Goal: Task Accomplishment & Management: Manage account settings

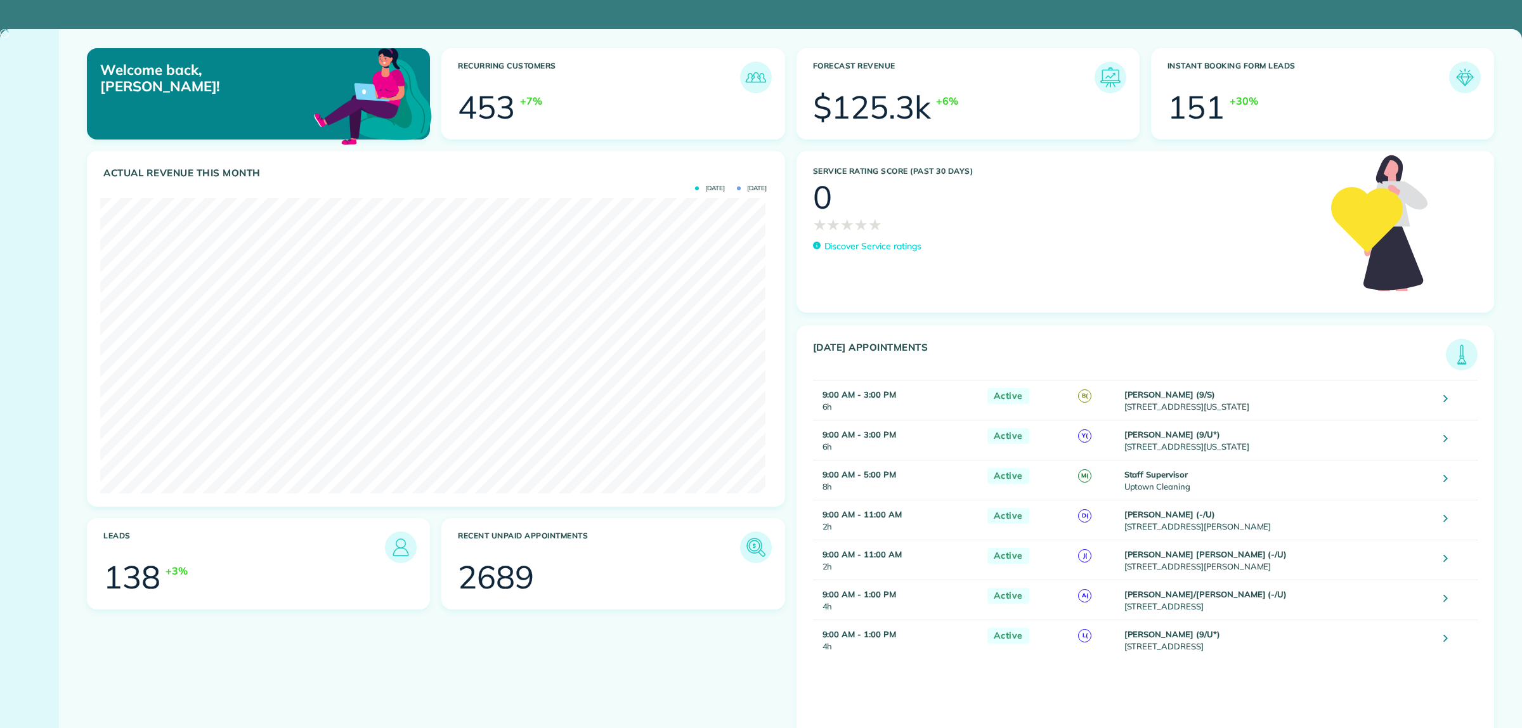
scroll to position [296, 665]
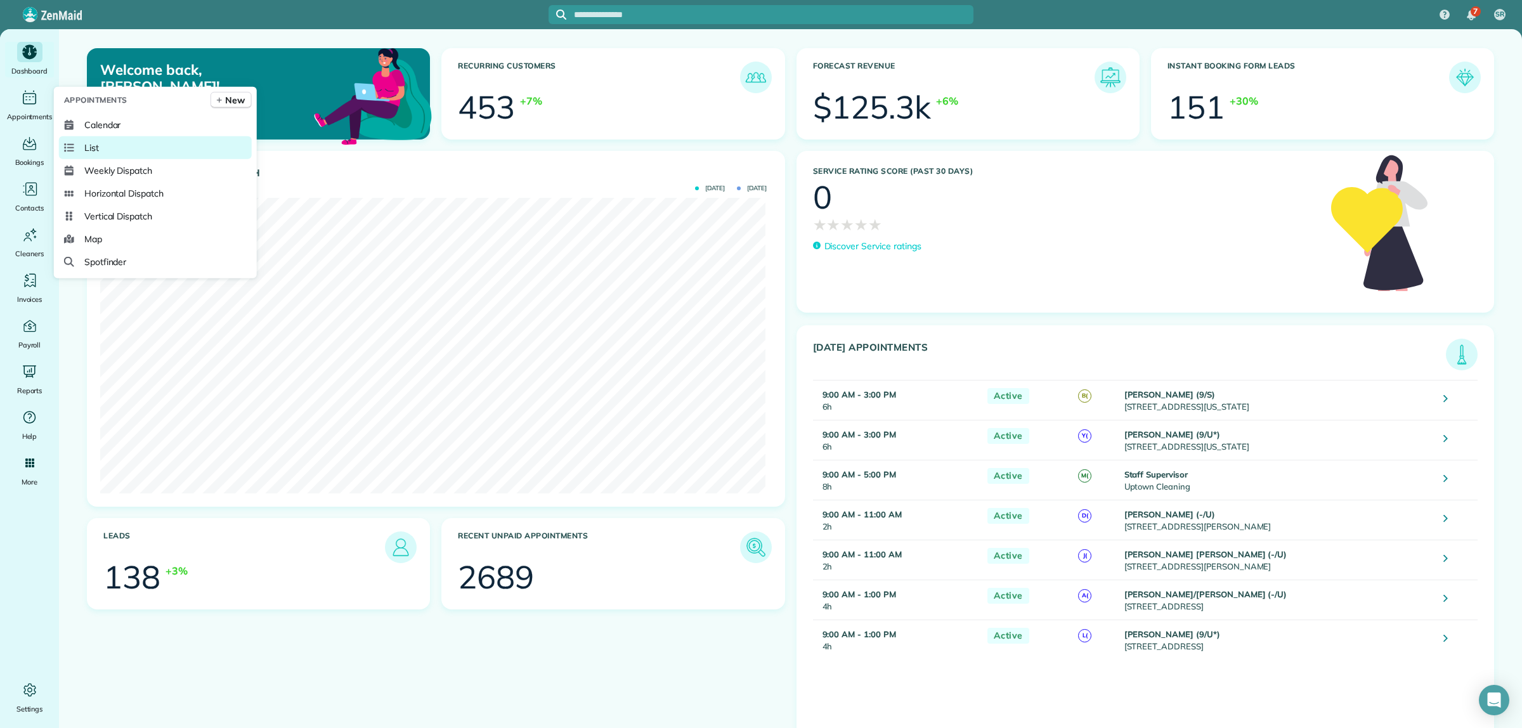
click at [113, 151] on link "List" at bounding box center [155, 147] width 193 height 23
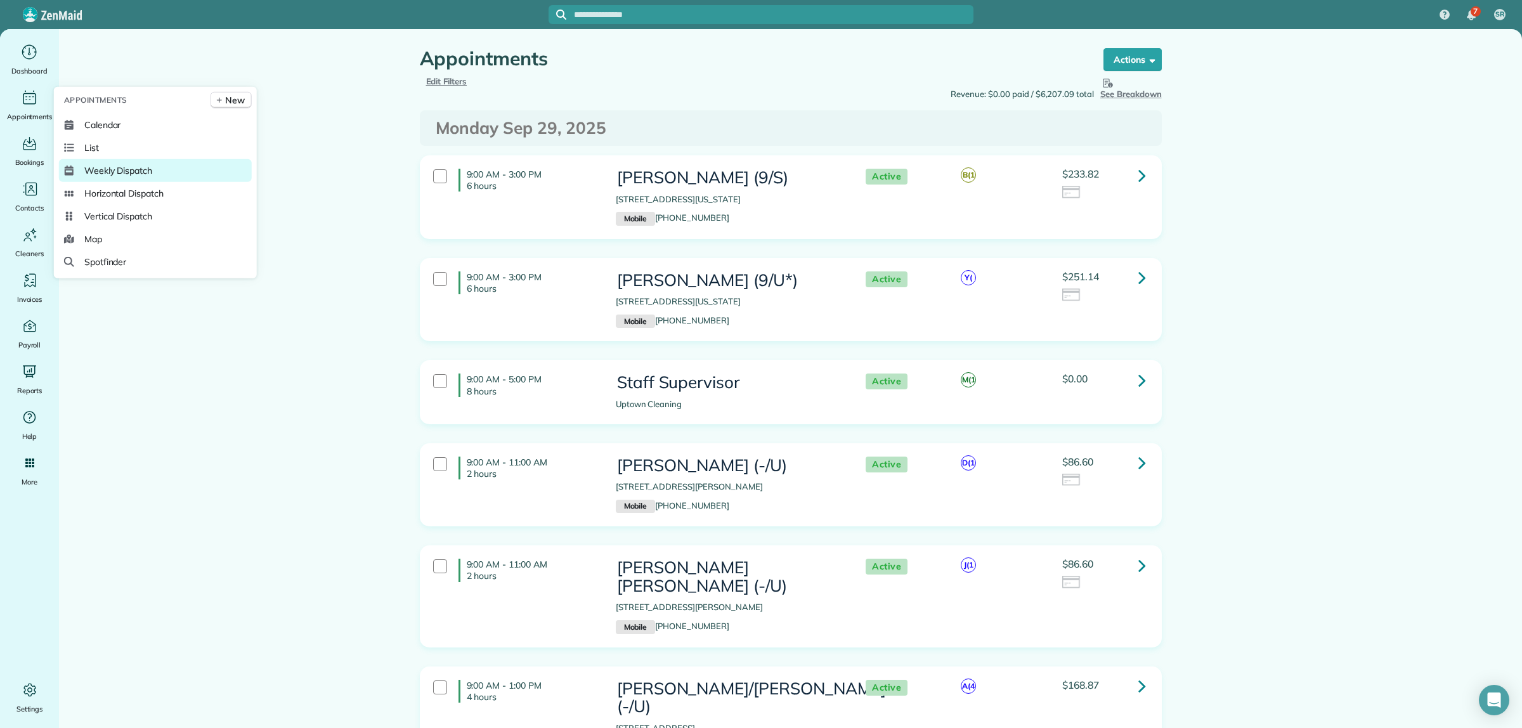
click at [132, 171] on span "Weekly Dispatch" at bounding box center [118, 170] width 68 height 13
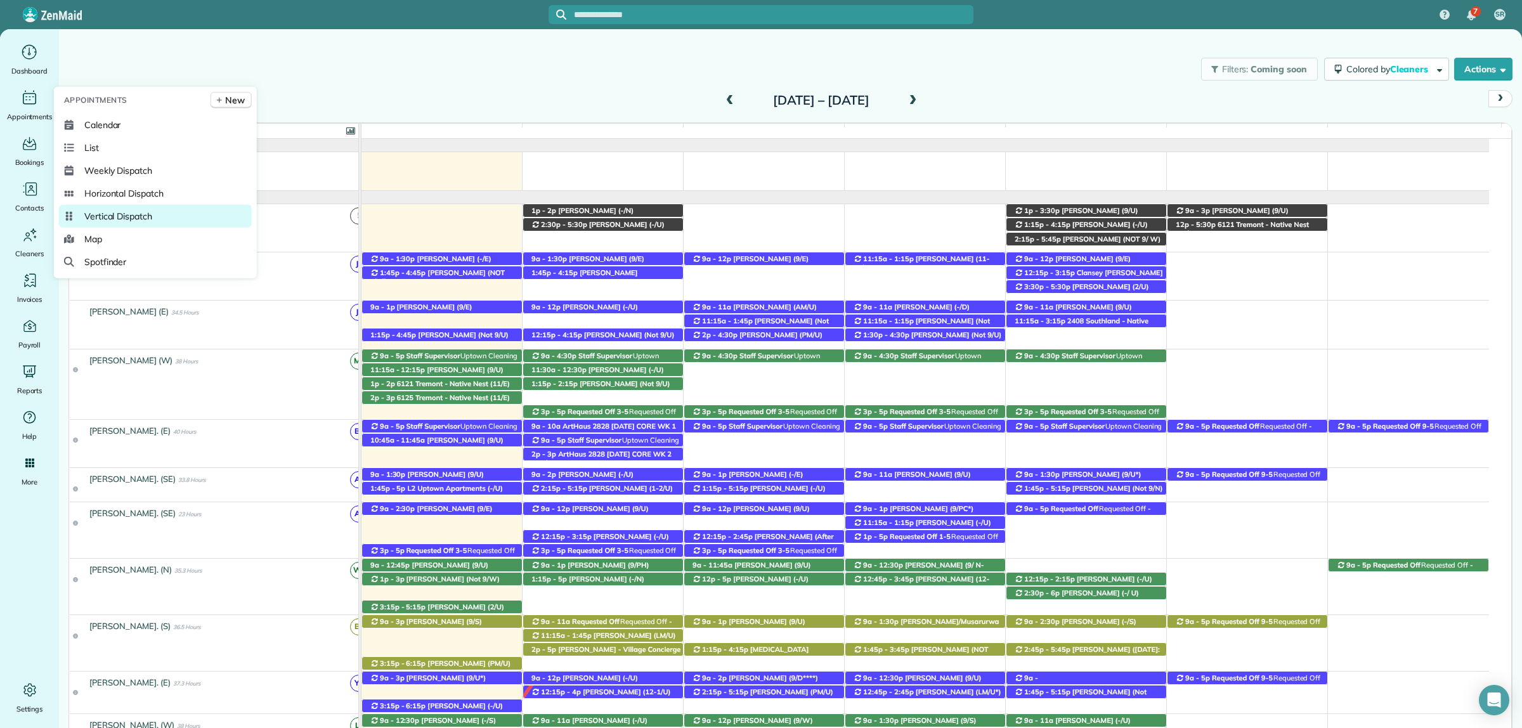
click at [121, 208] on link "Vertical Dispatch" at bounding box center [155, 216] width 193 height 23
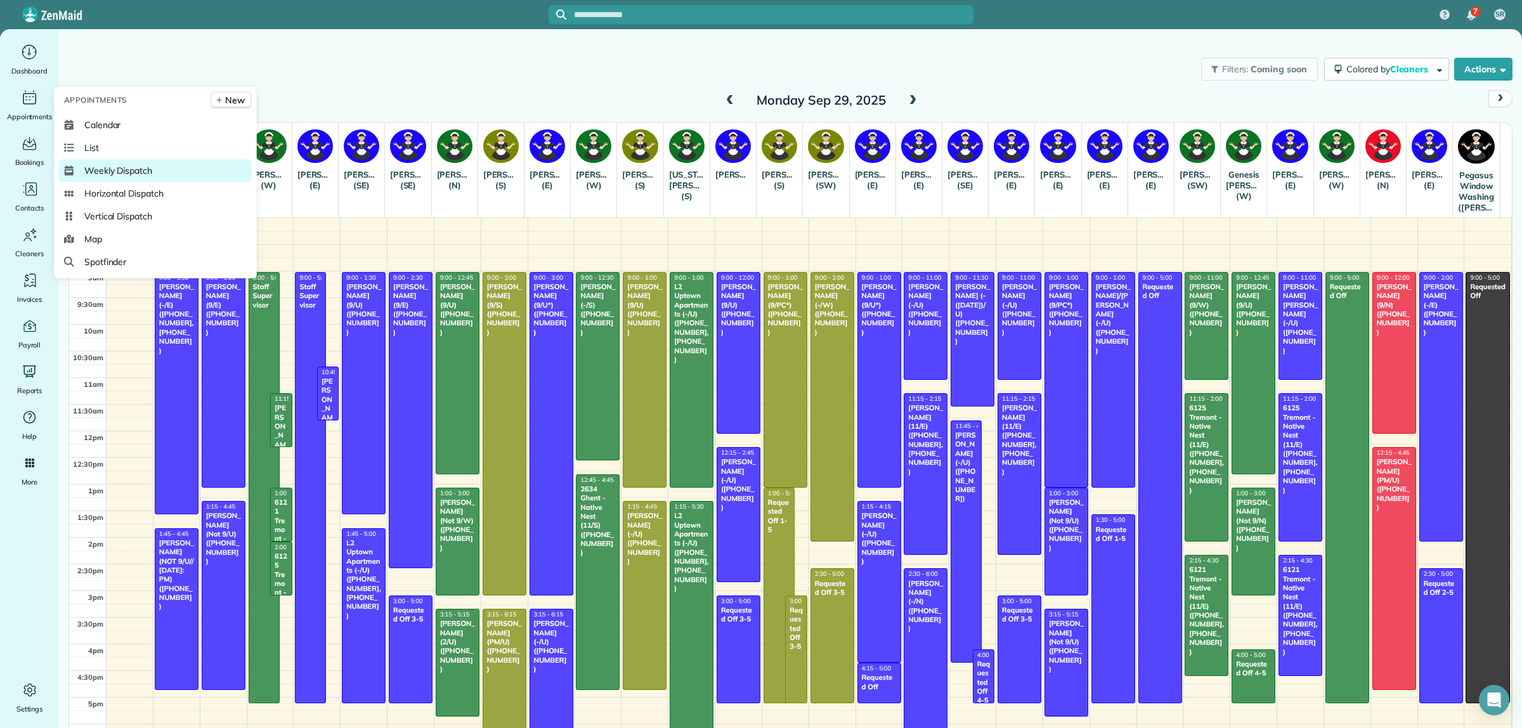
click at [96, 164] on span "Weekly Dispatch" at bounding box center [118, 170] width 68 height 13
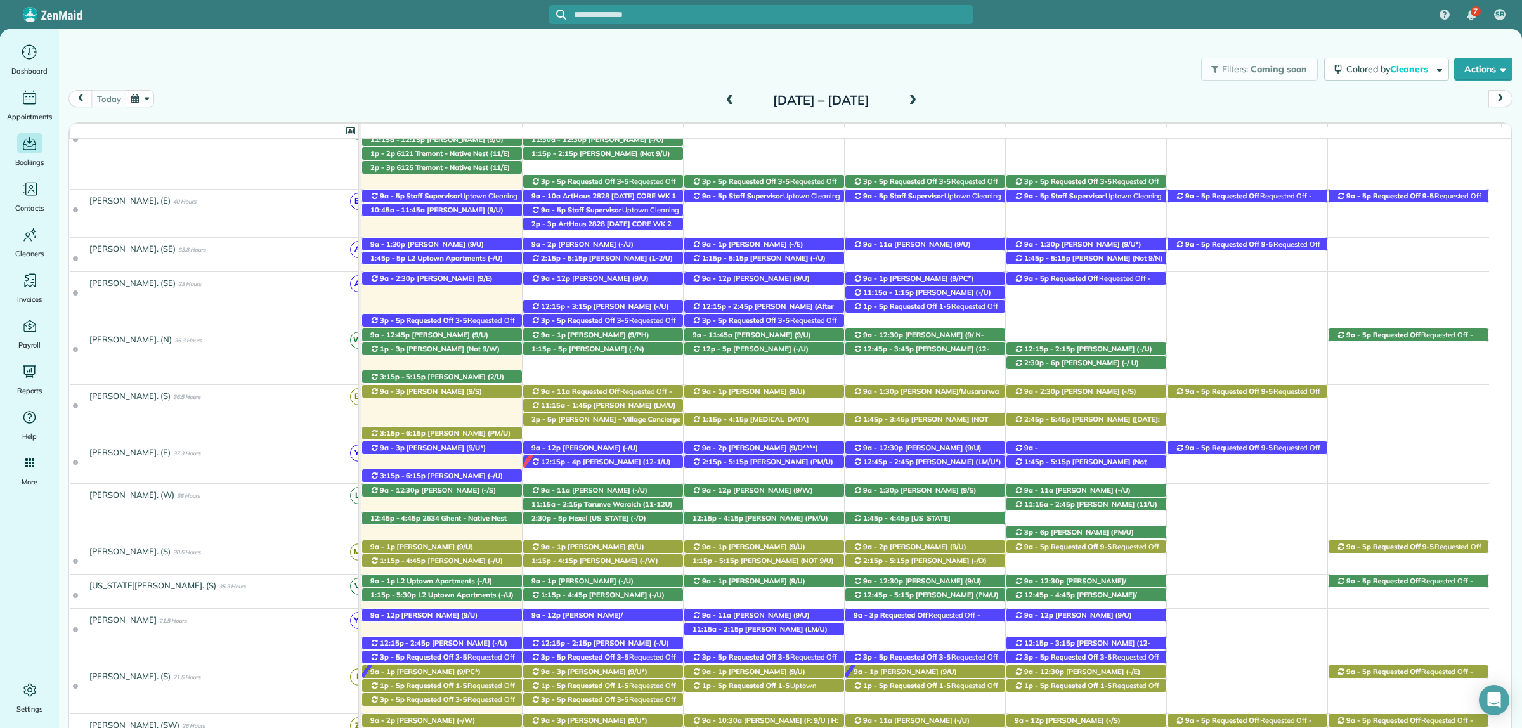
scroll to position [79, 0]
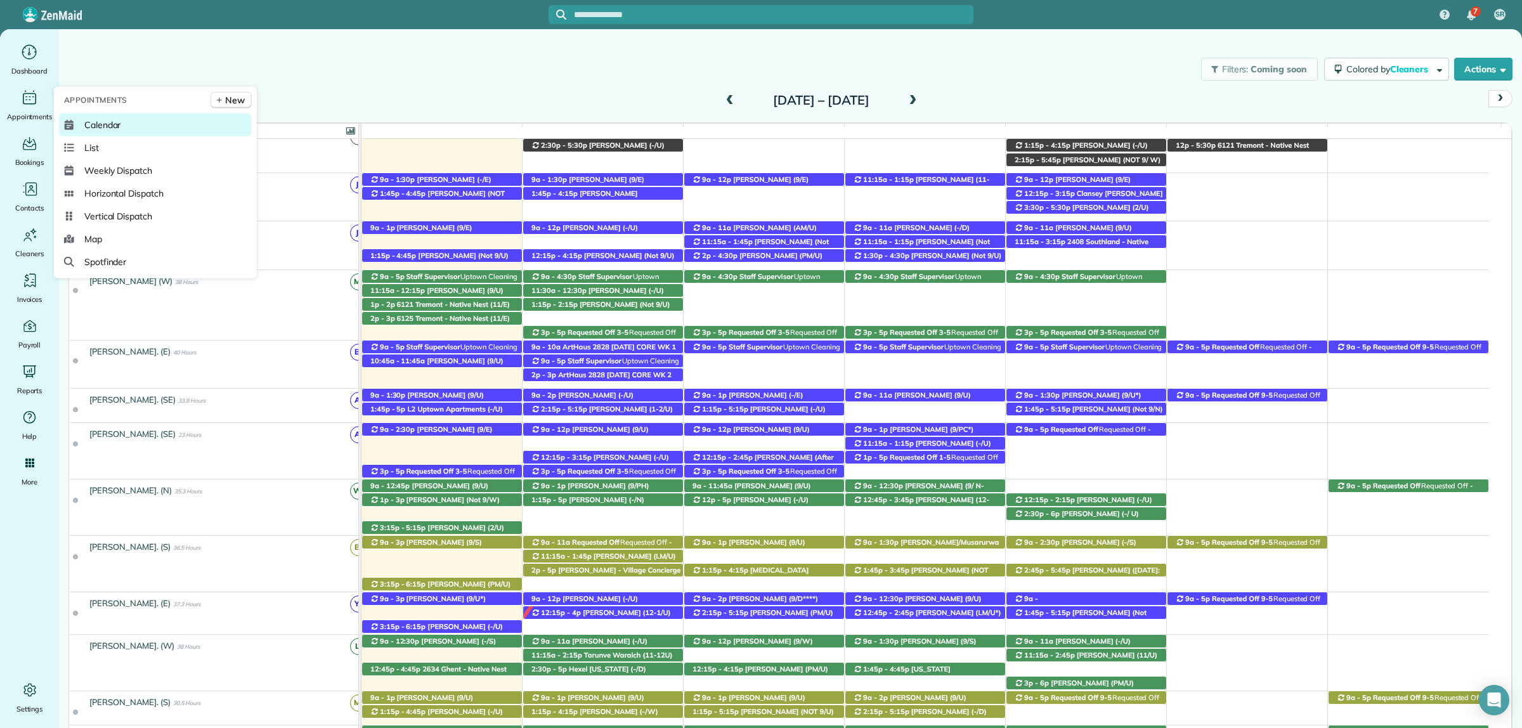
click at [88, 125] on span "Calendar" at bounding box center [102, 125] width 37 height 13
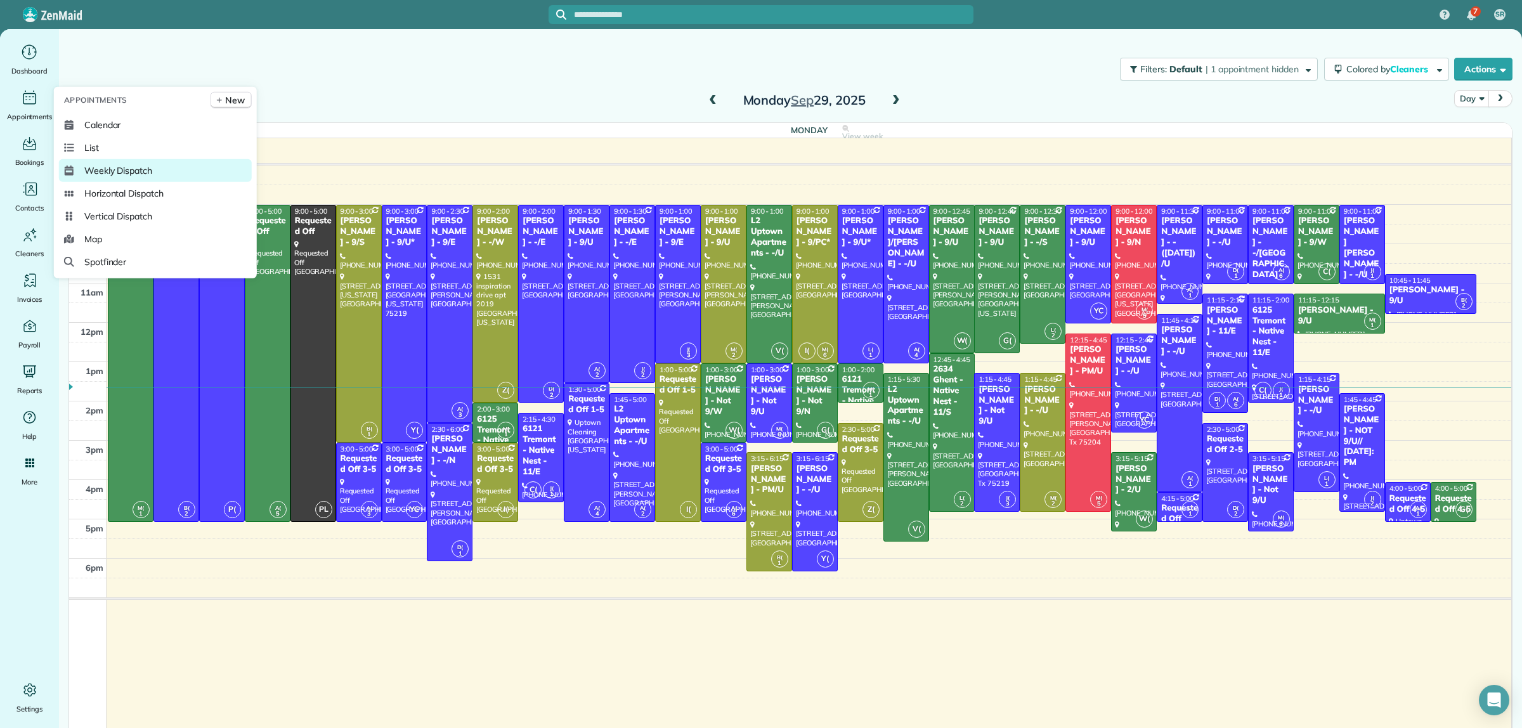
click at [99, 162] on link "Weekly Dispatch" at bounding box center [155, 170] width 193 height 23
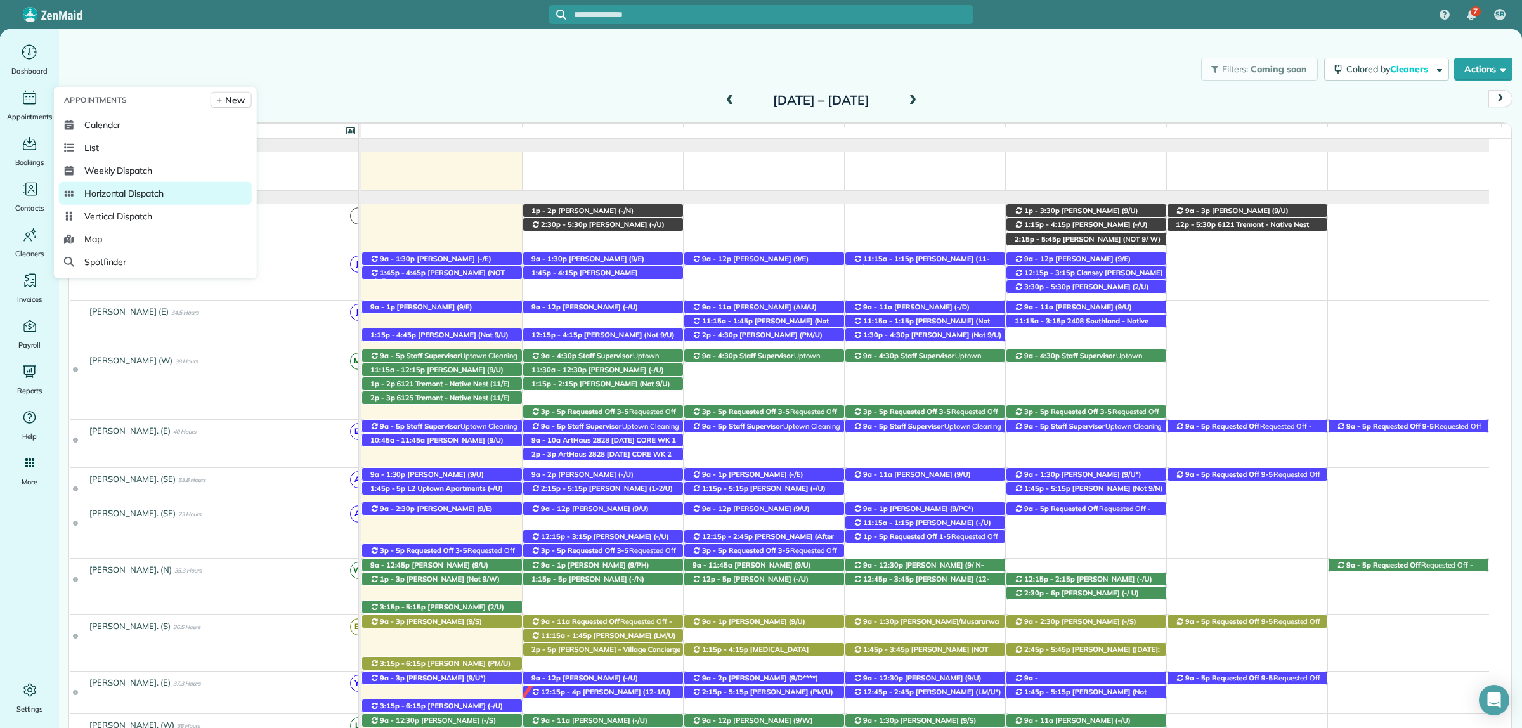
click at [107, 189] on span "Horizontal Dispatch" at bounding box center [123, 193] width 79 height 13
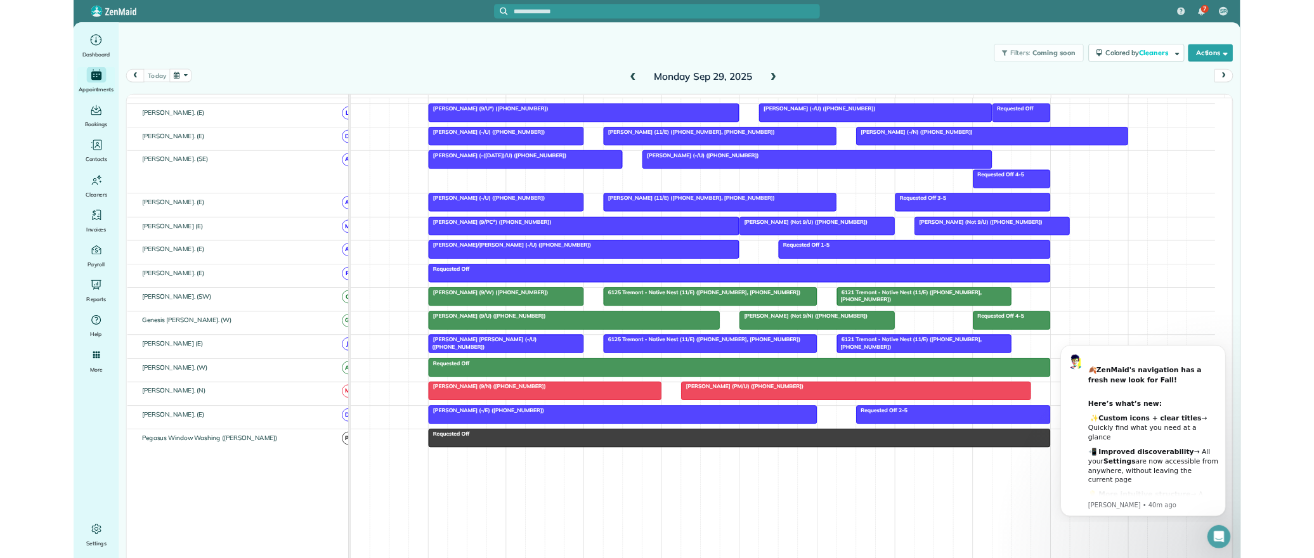
scroll to position [607, 0]
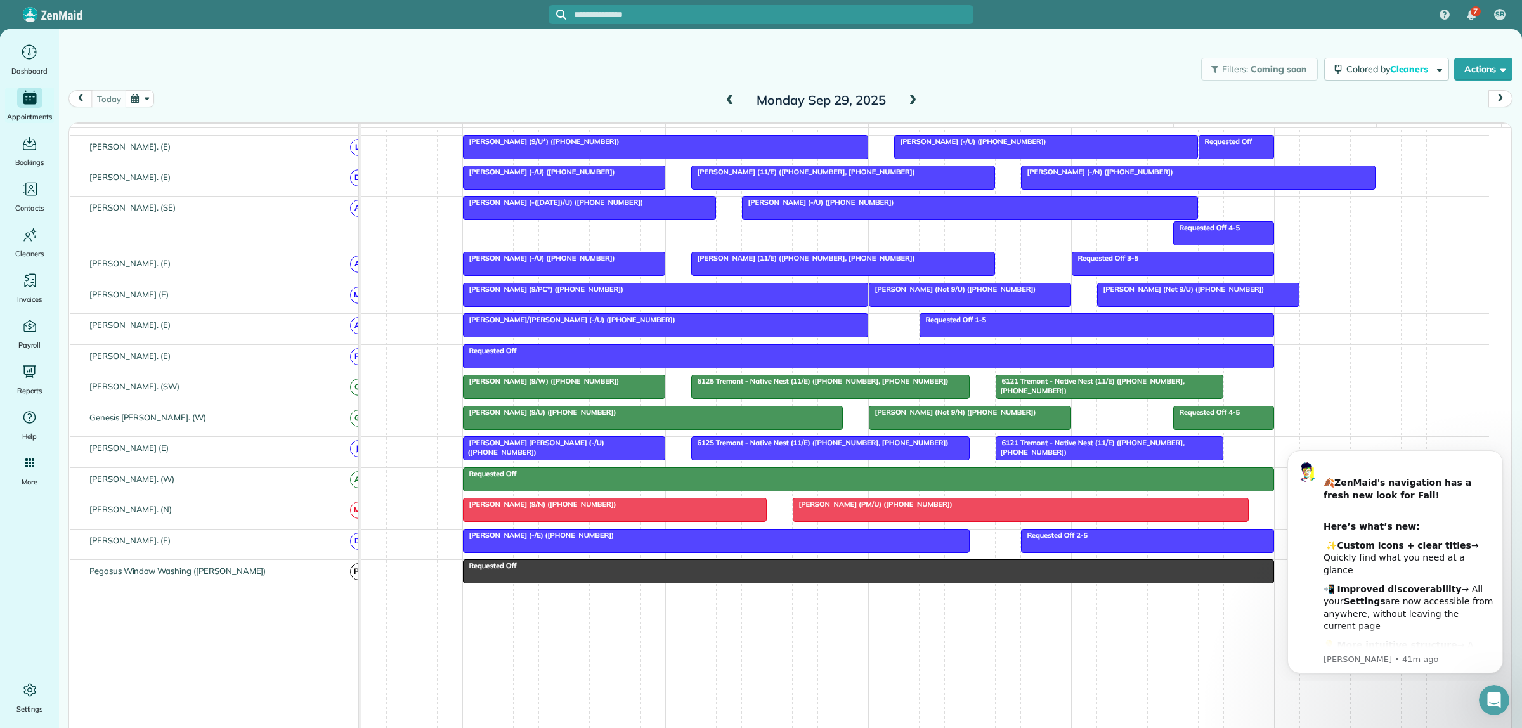
click at [781, 252] on div "Requested Off 4-5 Brigette Zuhdi (-(8/26/25)/U) (+12148437915) Carly Cooper (-/…" at bounding box center [926, 224] width 1128 height 55
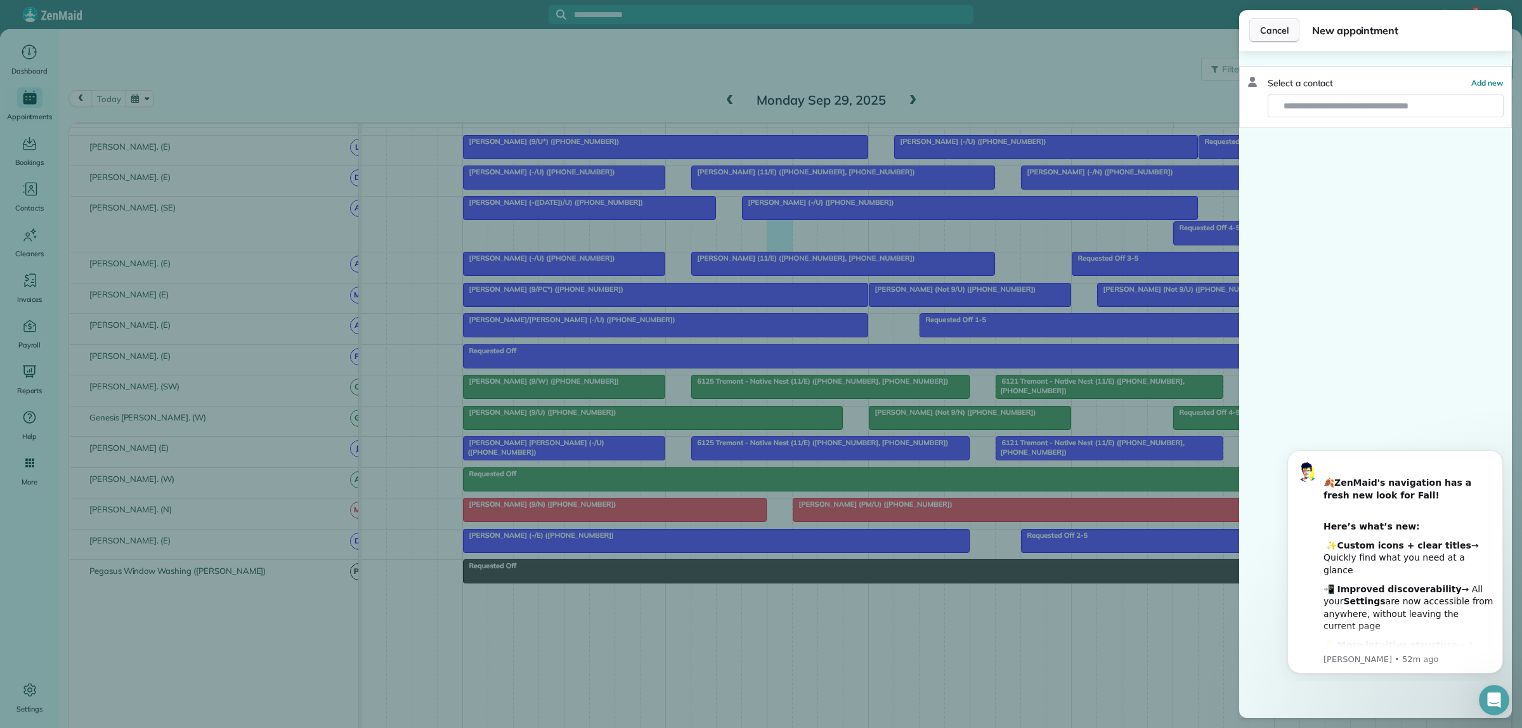
click at [1275, 32] on span "Cancel" at bounding box center [1274, 30] width 29 height 13
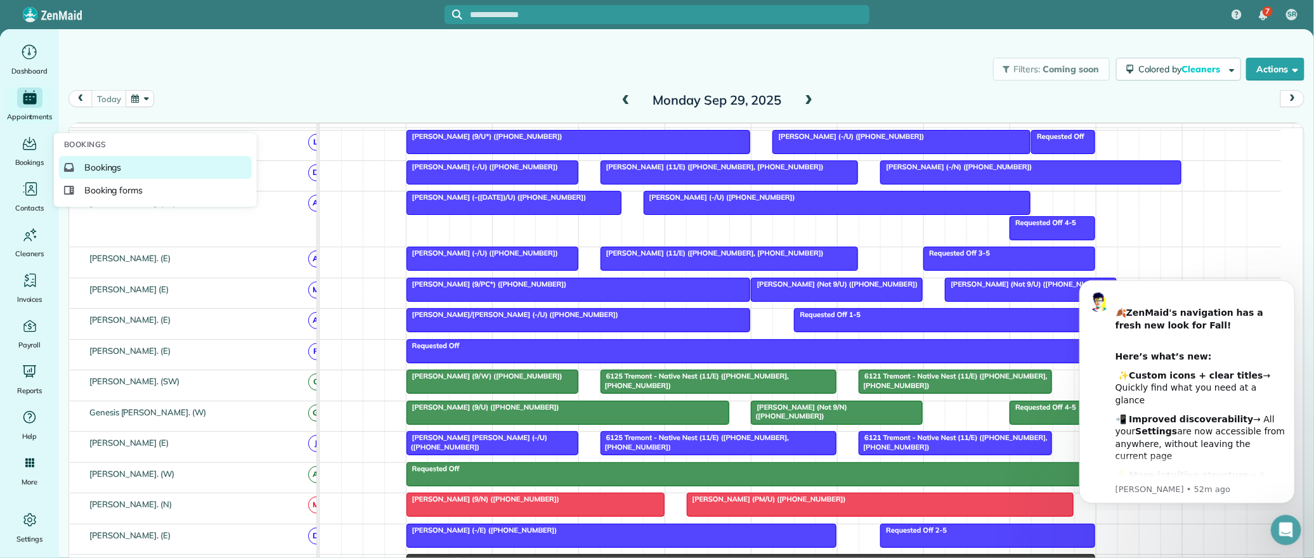
click at [93, 162] on span "Bookings" at bounding box center [102, 167] width 37 height 13
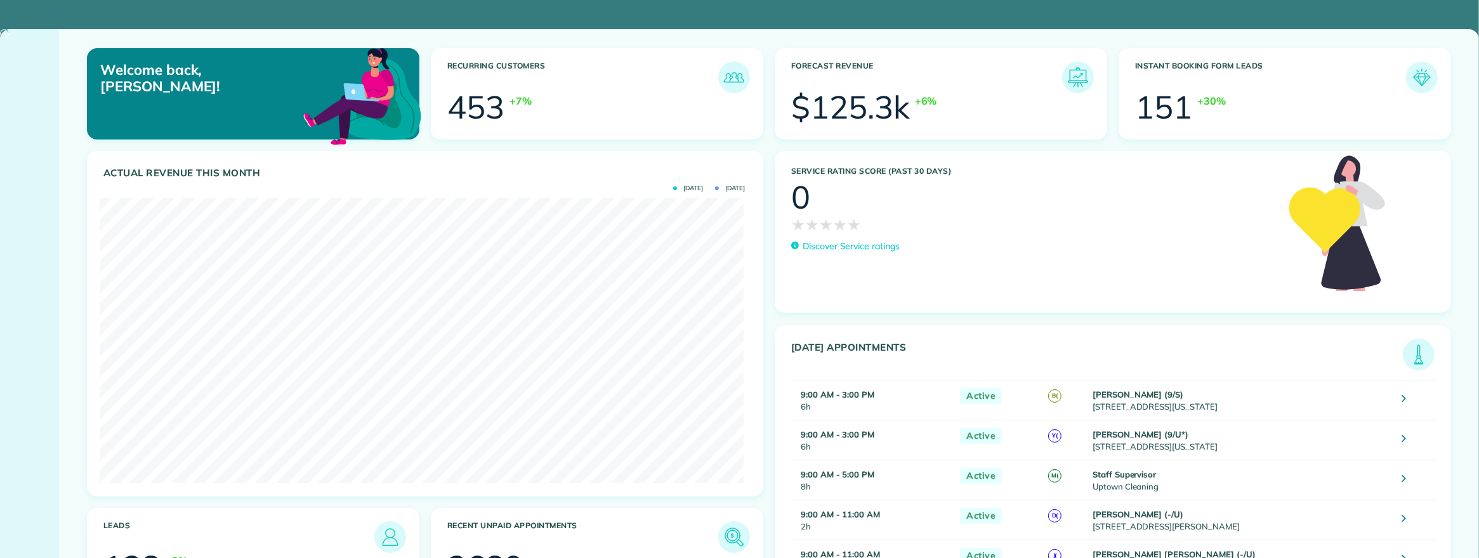
scroll to position [285, 644]
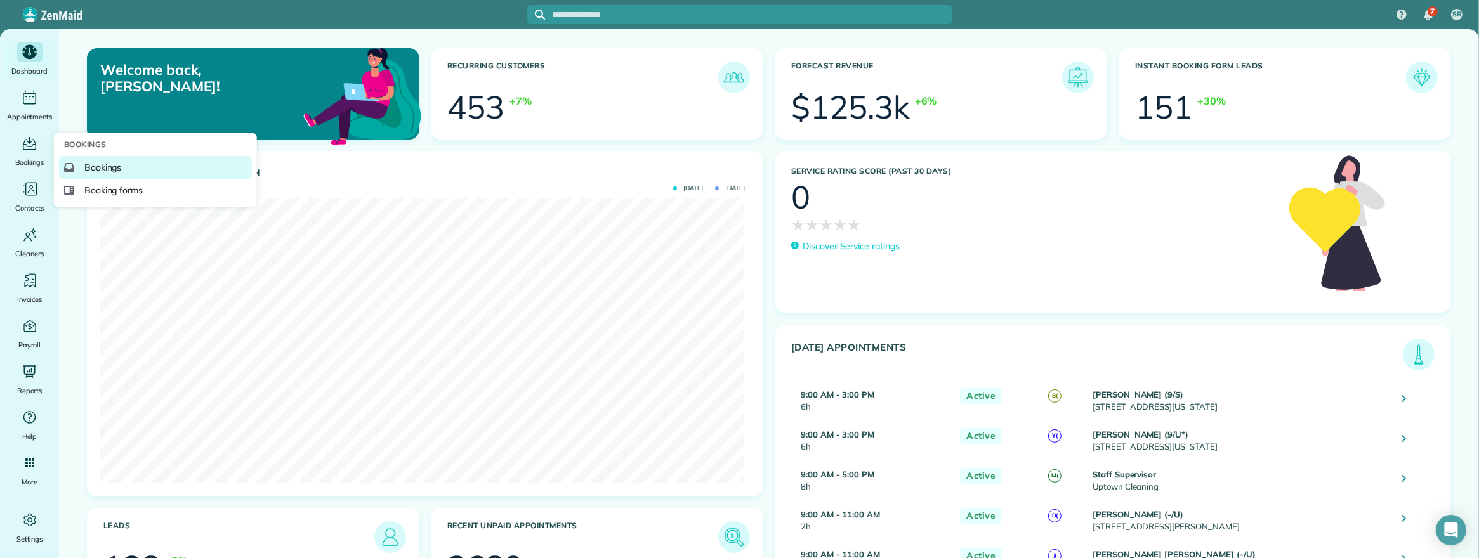
click at [103, 166] on span "Bookings" at bounding box center [102, 167] width 37 height 13
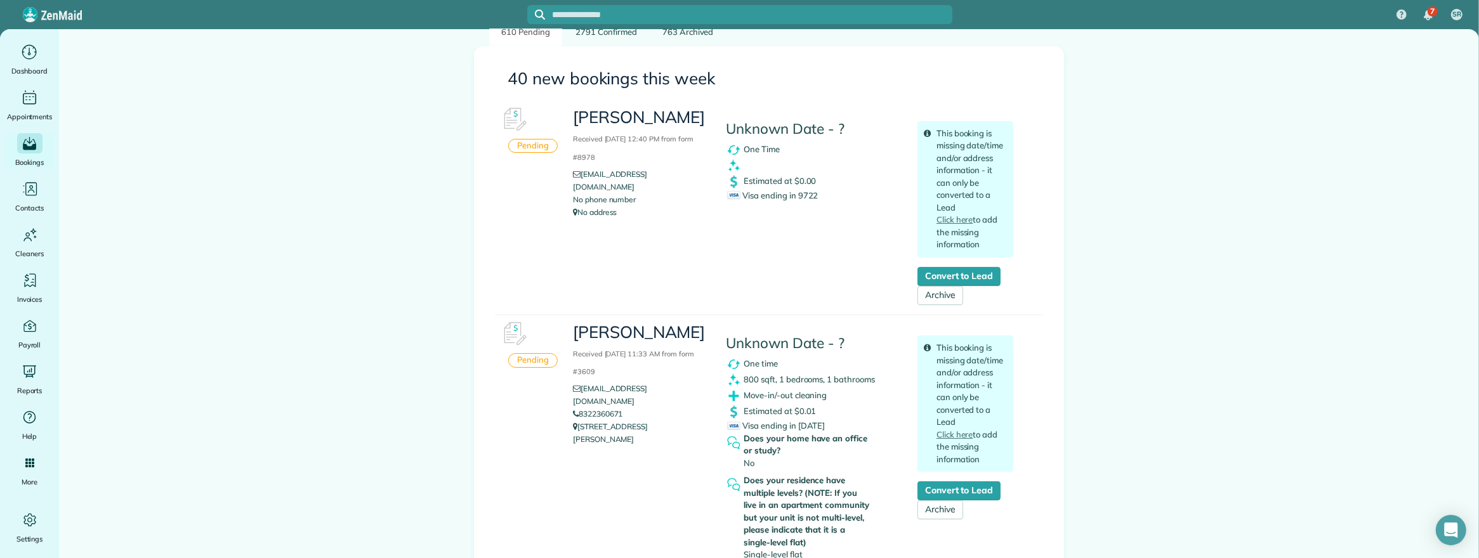
scroll to position [79, 0]
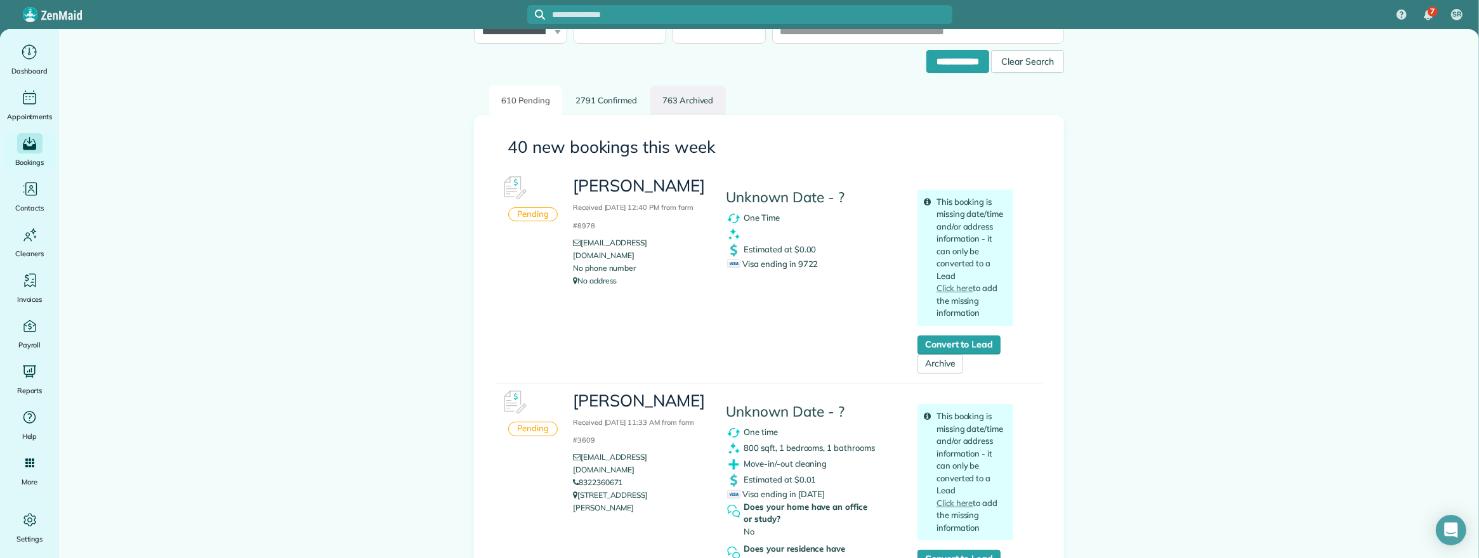
click at [693, 97] on link "763 Archived" at bounding box center [687, 101] width 75 height 30
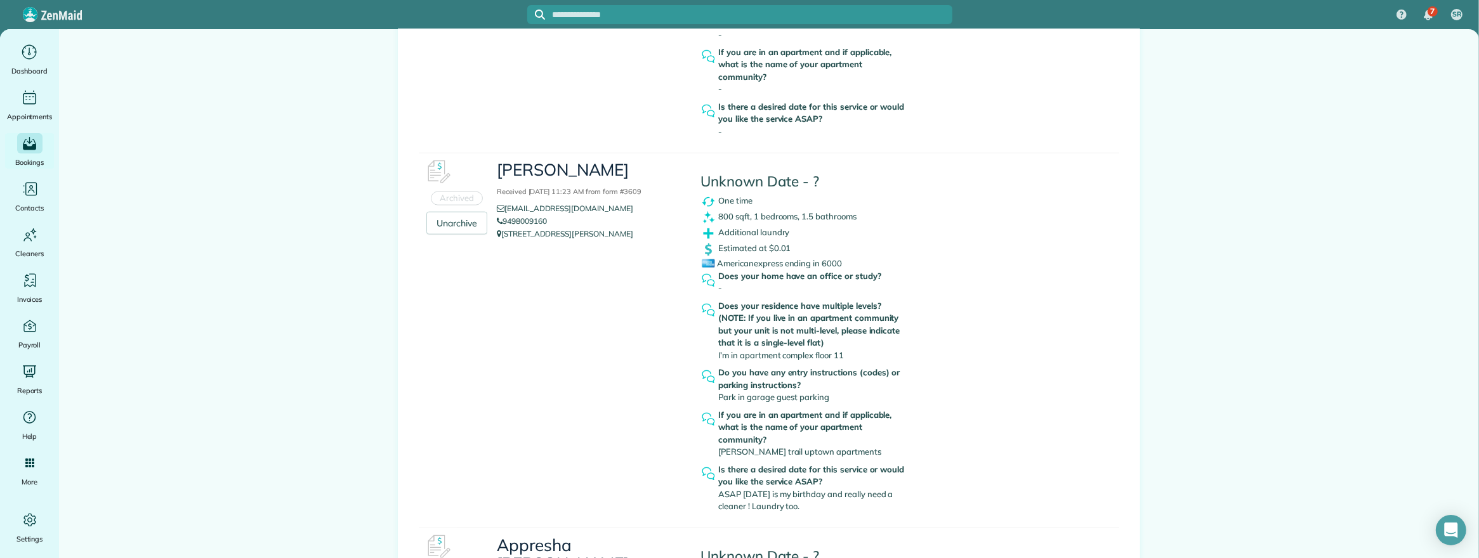
scroll to position [1903, 0]
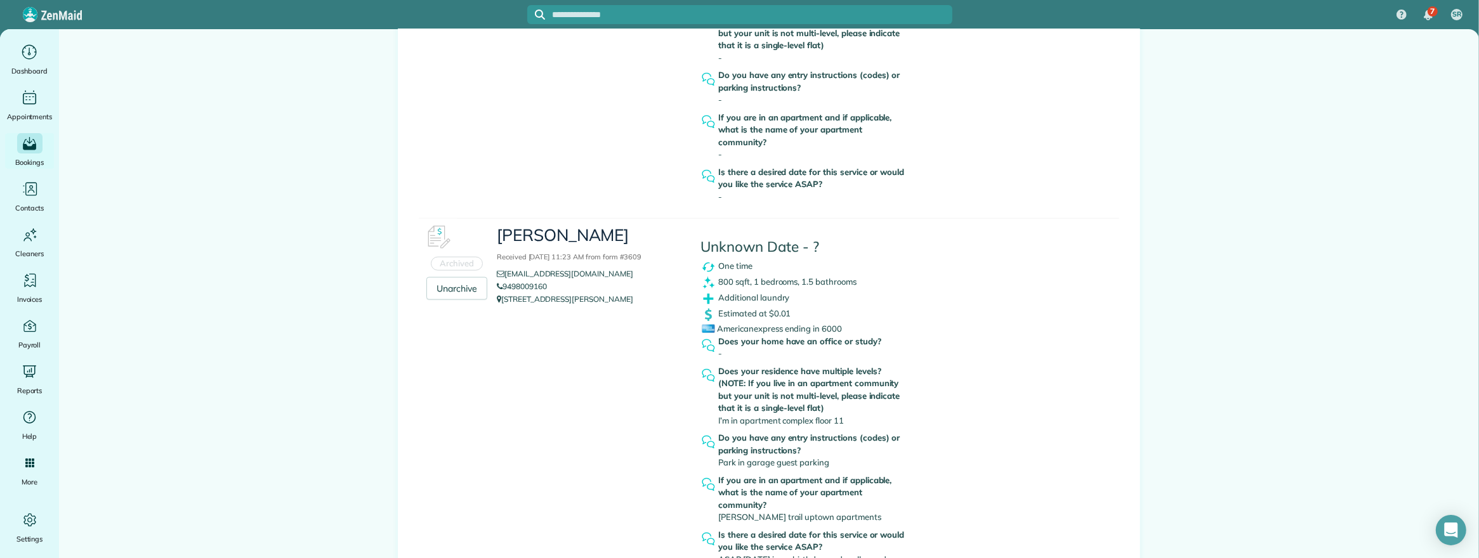
click at [580, 10] on input "text" at bounding box center [753, 15] width 400 height 10
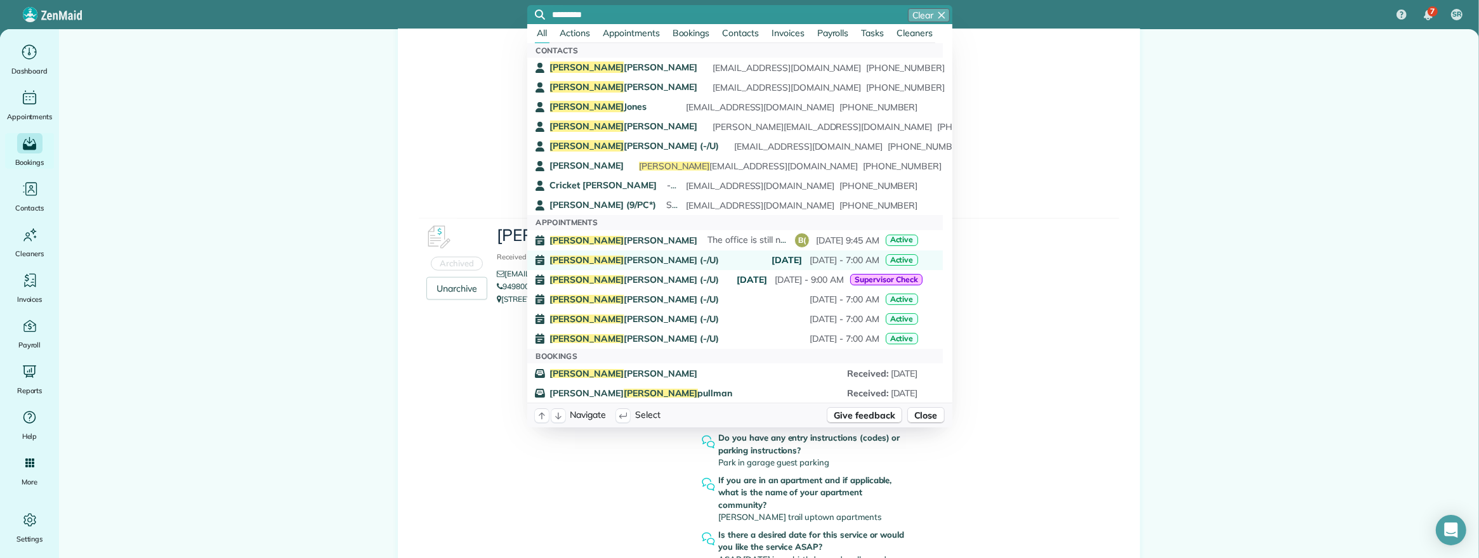
type input "*********"
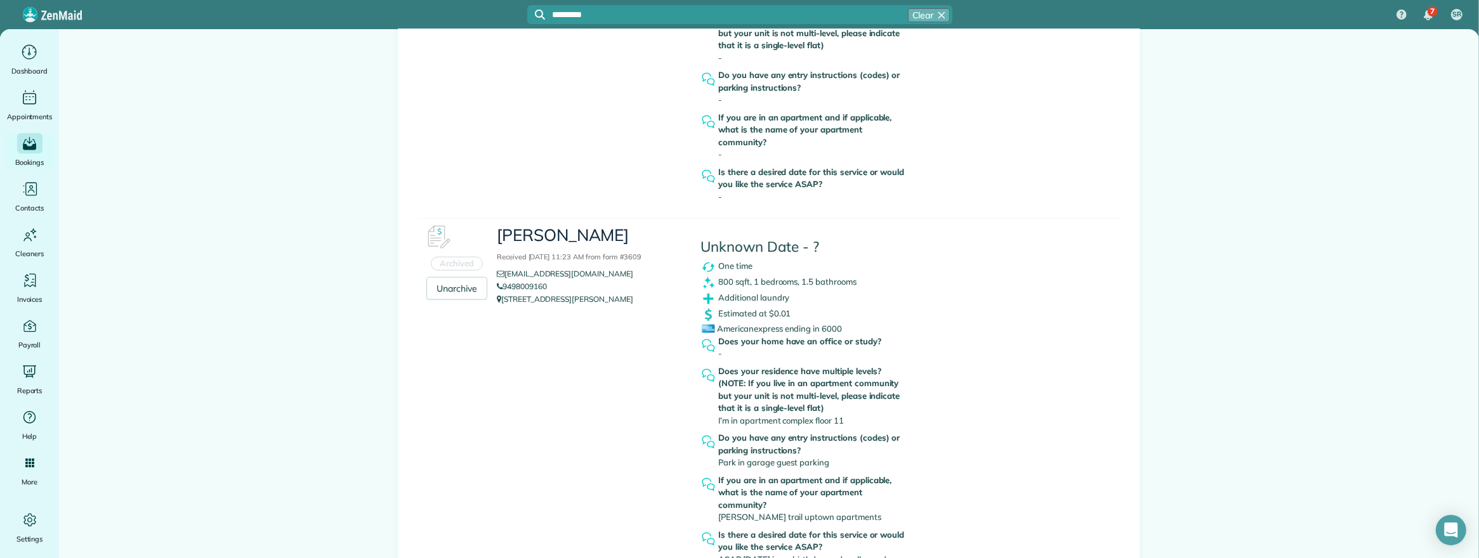
click at [597, 258] on span "[PERSON_NAME] (-/U)" at bounding box center [634, 260] width 169 height 9
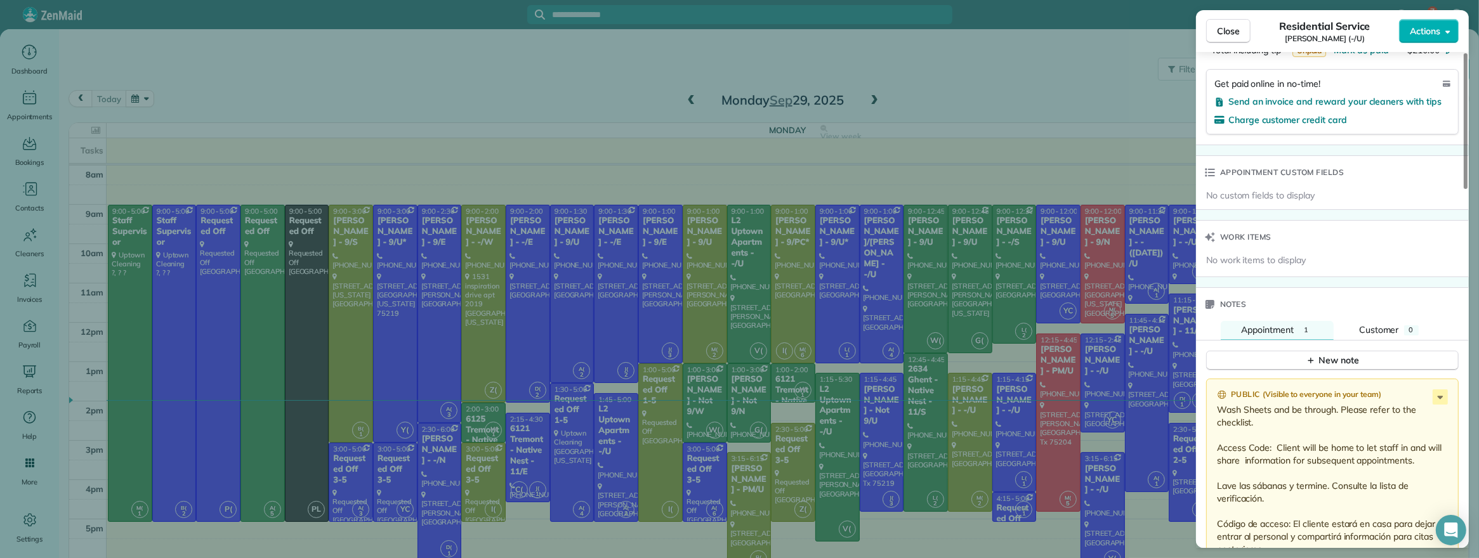
scroll to position [793, 0]
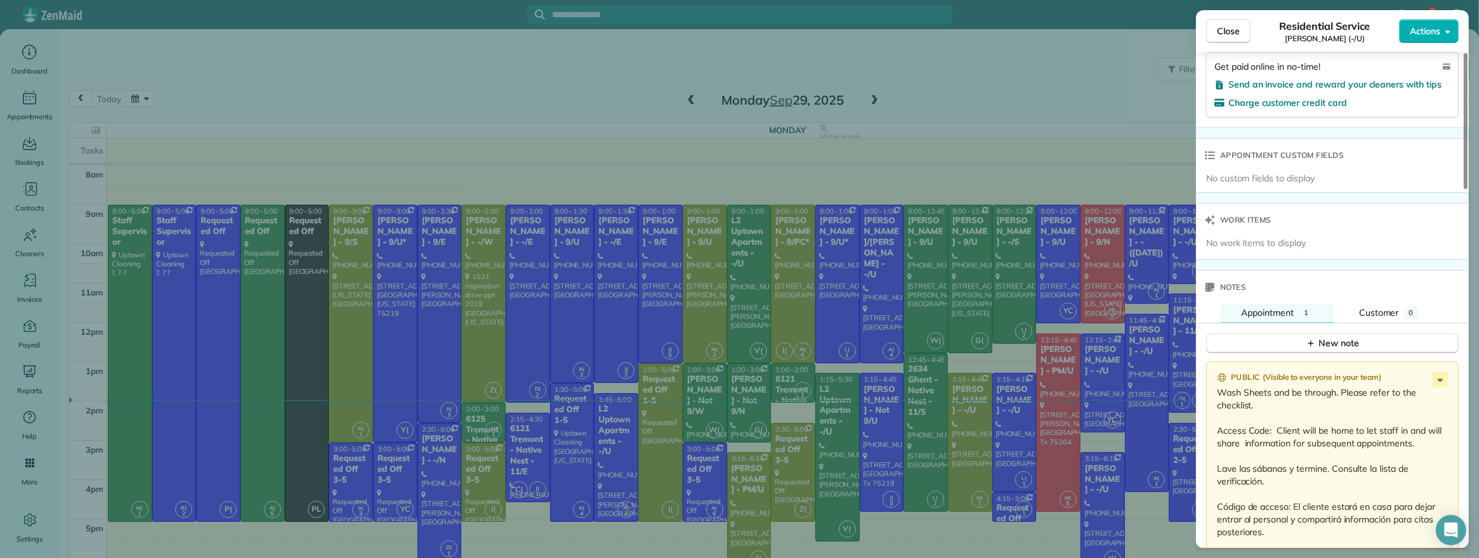
click at [211, 80] on div "Close Residential Service Todd Thorson (-/U) Actions Status Active Todd Thorson…" at bounding box center [739, 279] width 1479 height 558
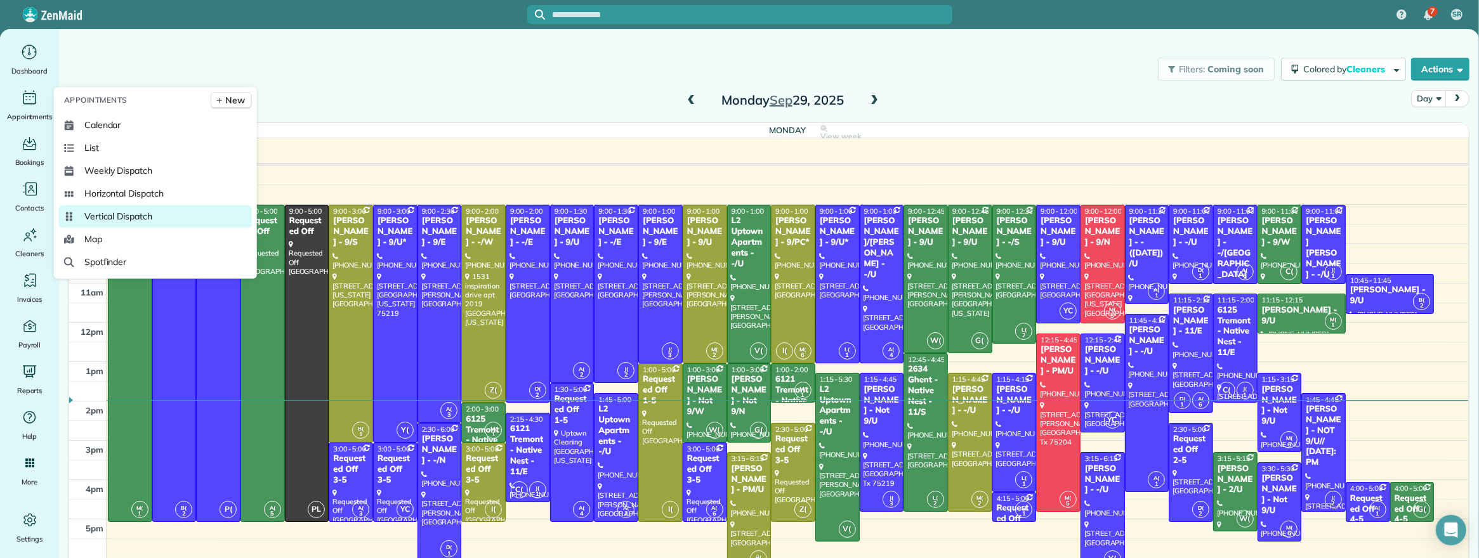
click at [122, 216] on span "Vertical Dispatch" at bounding box center [118, 217] width 68 height 13
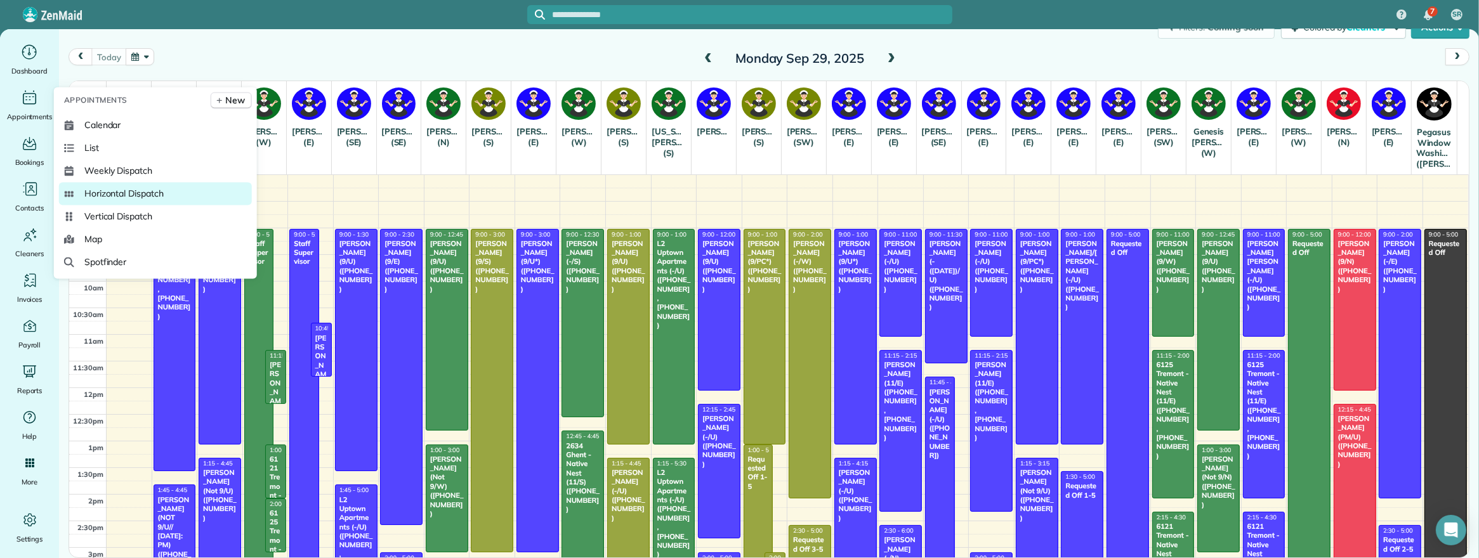
click at [157, 195] on span "Horizontal Dispatch" at bounding box center [123, 194] width 79 height 13
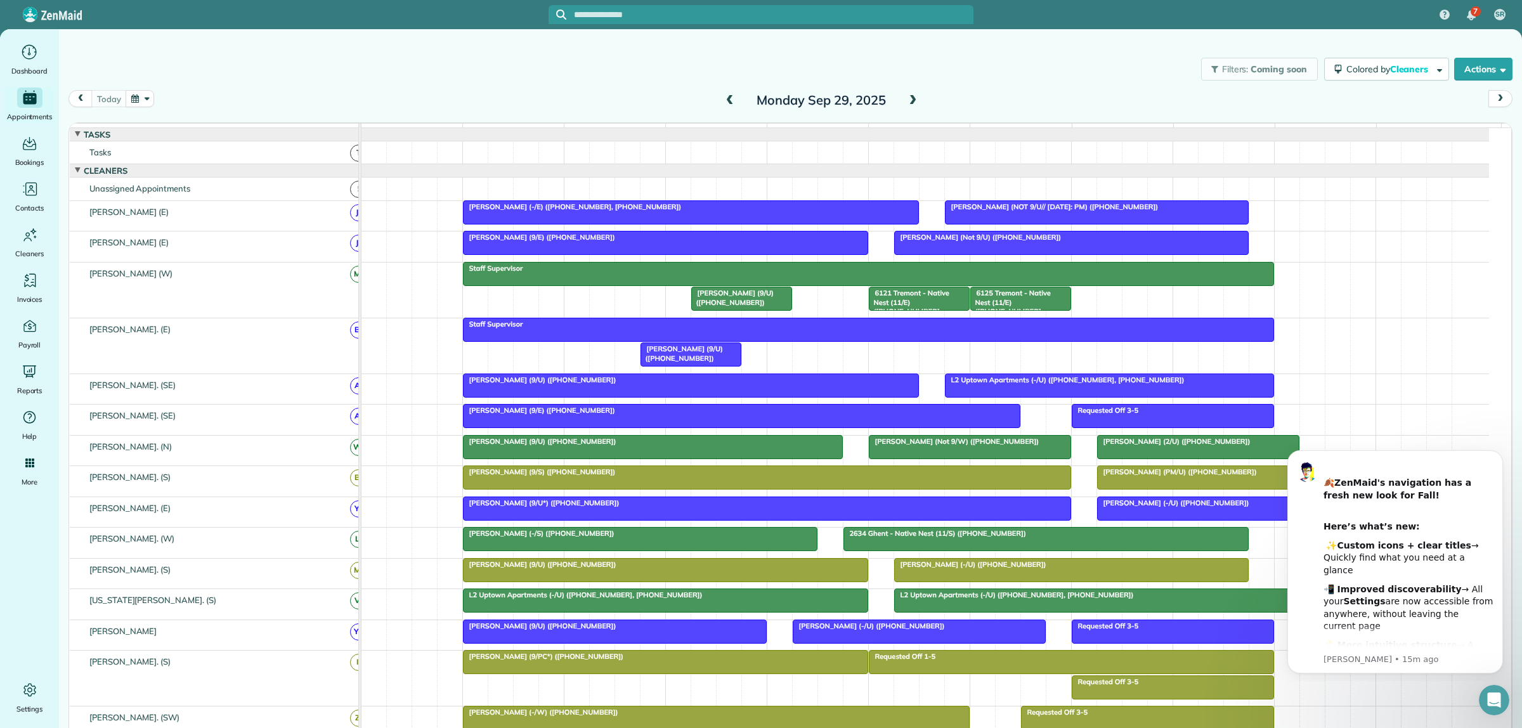
click at [695, 13] on input "text" at bounding box center [774, 15] width 400 height 10
click at [1498, 453] on icon "Dismiss notification" at bounding box center [1499, 453] width 7 height 7
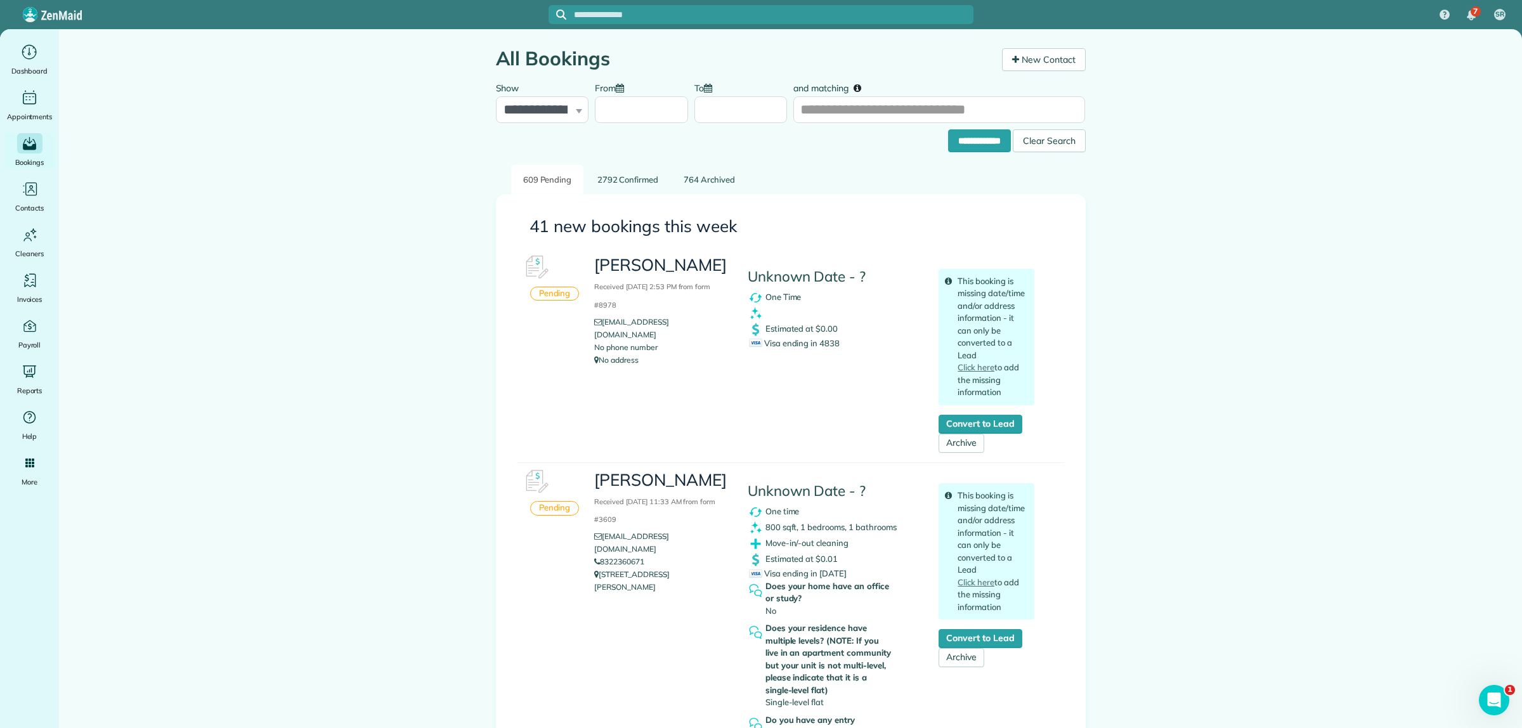
drag, startPoint x: 360, startPoint y: 369, endPoint x: 324, endPoint y: 366, distance: 35.7
drag, startPoint x: 488, startPoint y: 478, endPoint x: 436, endPoint y: 457, distance: 56.1
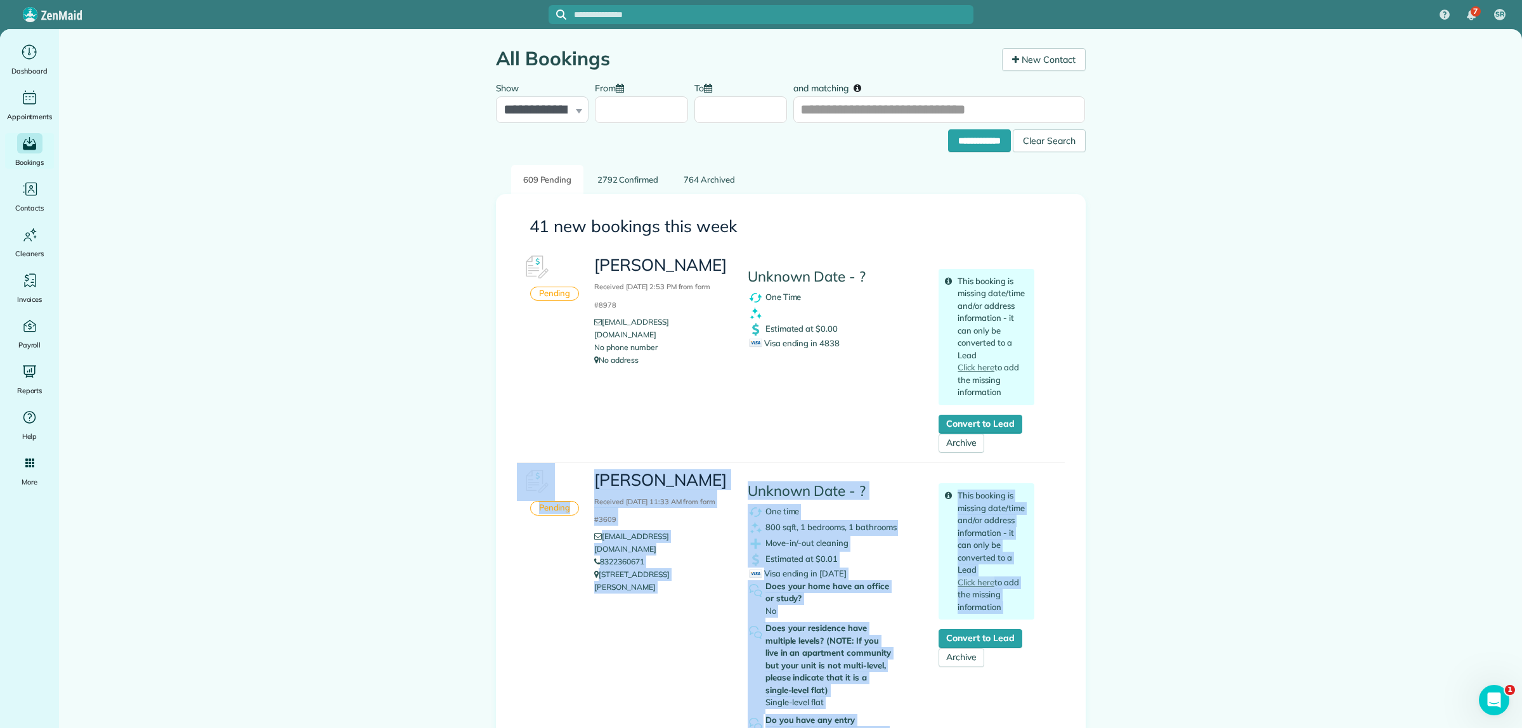
drag, startPoint x: 1330, startPoint y: 464, endPoint x: 1328, endPoint y: 419, distance: 45.1
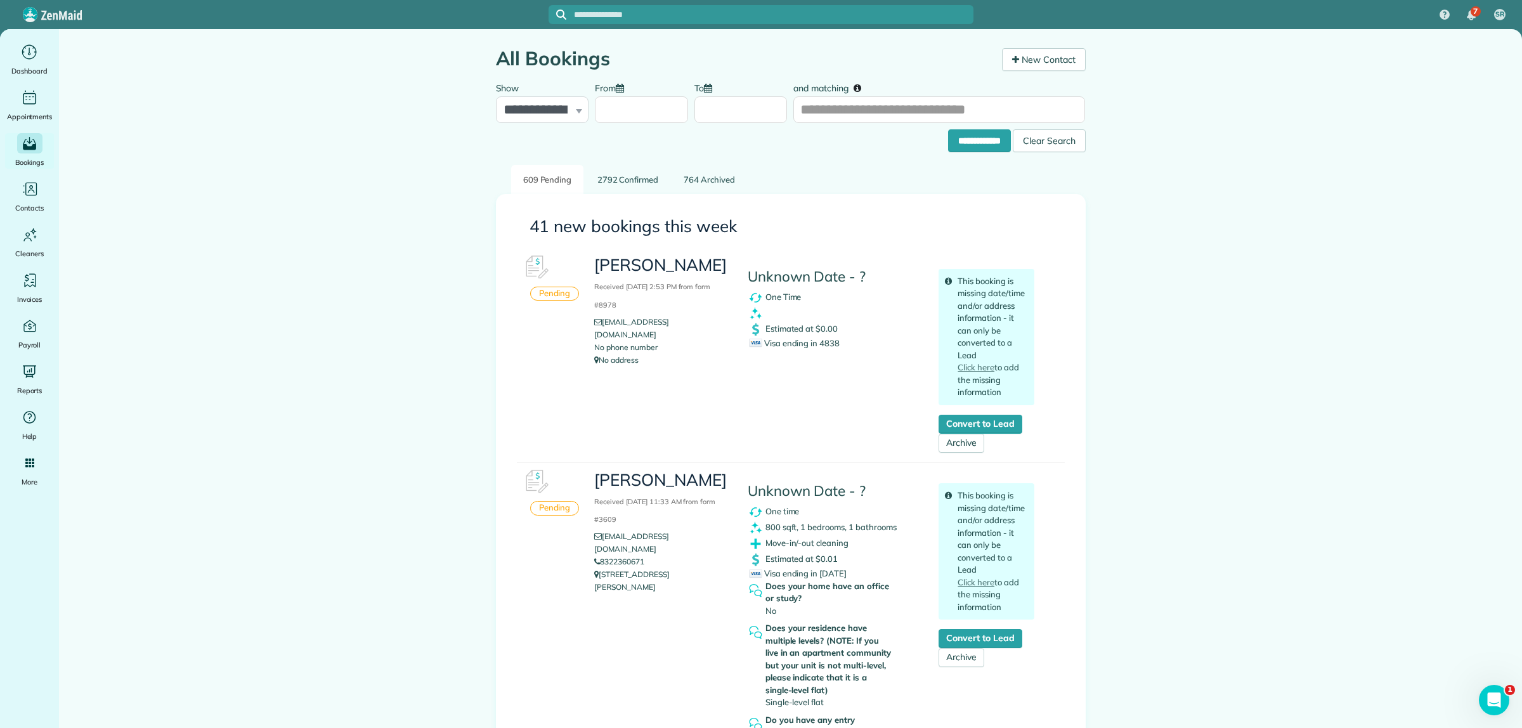
drag, startPoint x: 1393, startPoint y: 573, endPoint x: 1362, endPoint y: 556, distance: 35.2
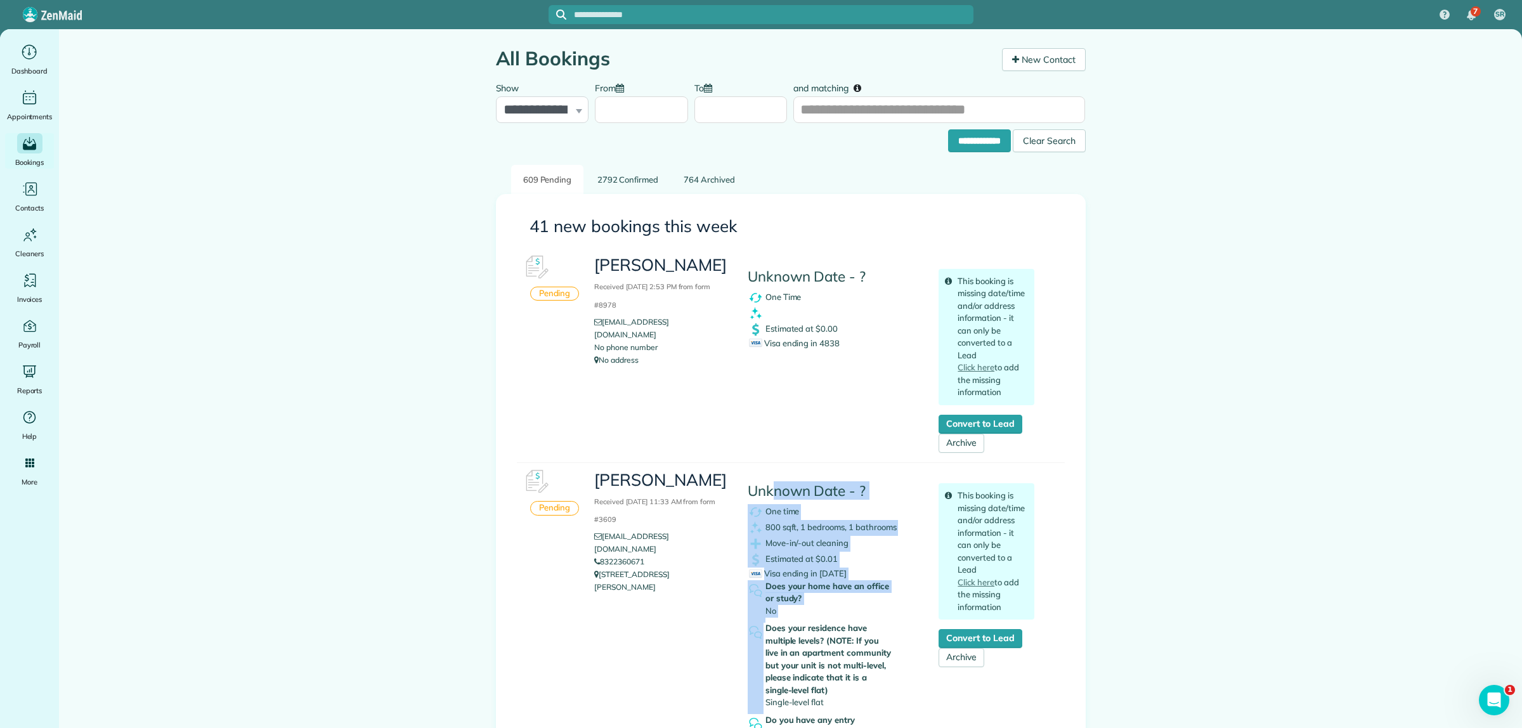
drag, startPoint x: 764, startPoint y: 625, endPoint x: 771, endPoint y: 487, distance: 138.4
click at [771, 487] on div "Unknown Date - ? One time 800 sqft, 1 bedrooms, 1 bathrooms Move-in/-out cleani…" at bounding box center [834, 689] width 192 height 452
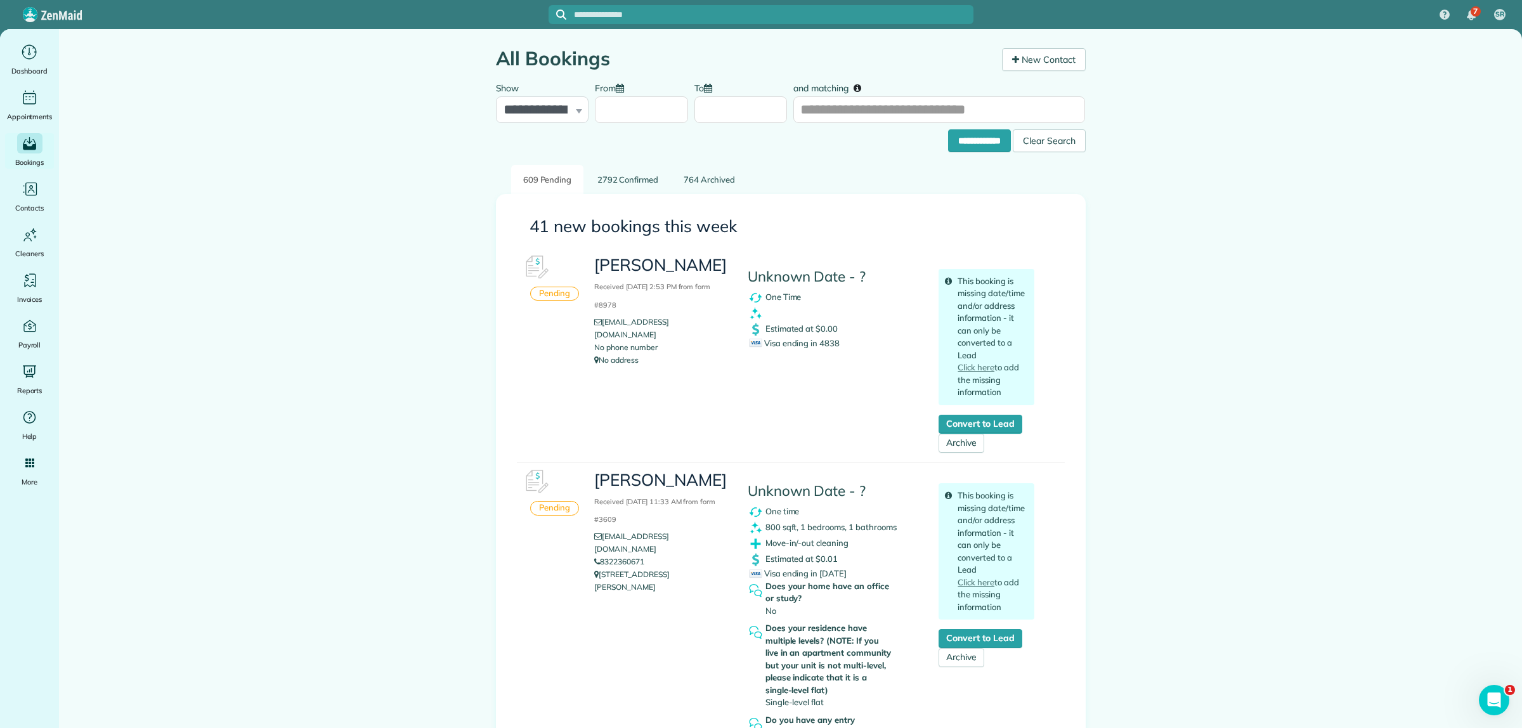
click at [882, 109] on input "and matching" at bounding box center [940, 109] width 292 height 27
click at [628, 525] on h3 "[PERSON_NAME] Received [DATE] 11:33 AM from form #3609" at bounding box center [661, 498] width 134 height 55
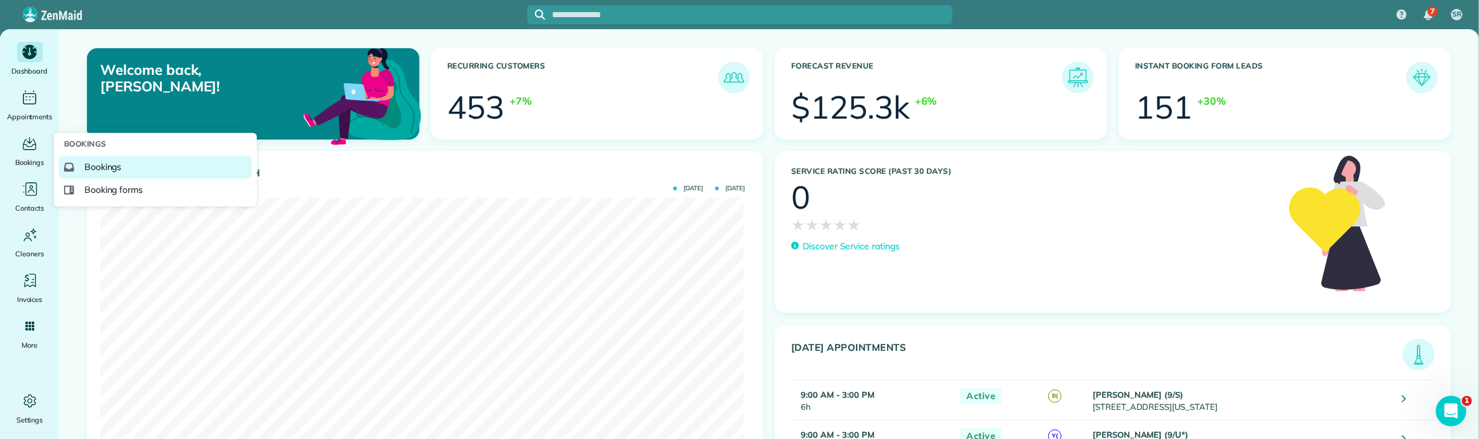
click at [100, 166] on span "Bookings" at bounding box center [102, 167] width 37 height 13
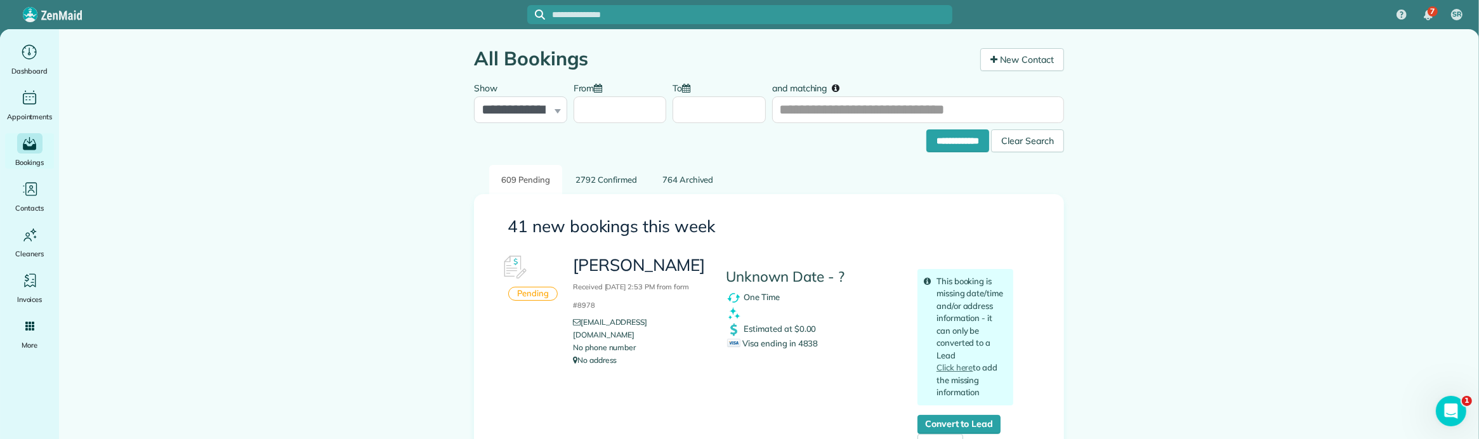
drag, startPoint x: 1153, startPoint y: 343, endPoint x: 1143, endPoint y: 333, distance: 13.5
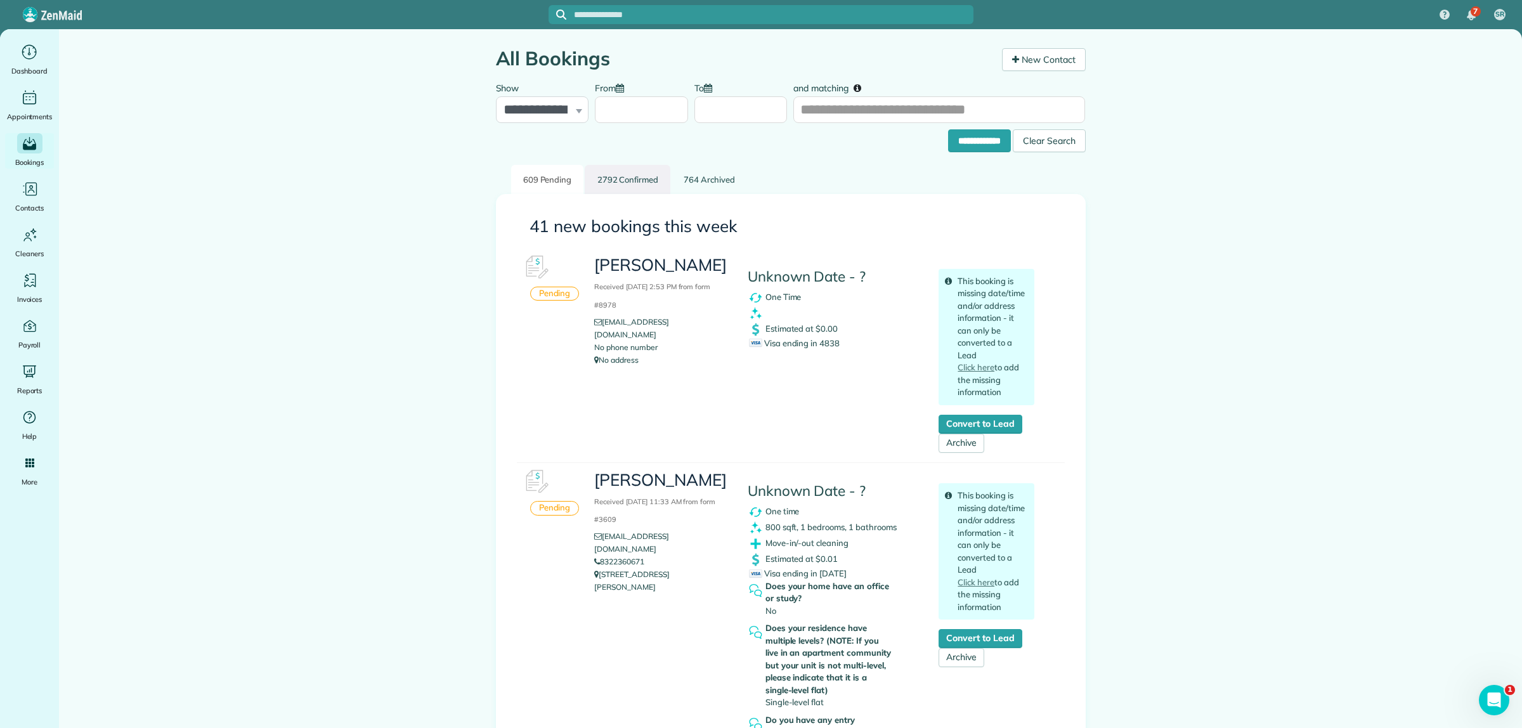
click at [622, 182] on link "2792 Confirmed" at bounding box center [628, 180] width 86 height 30
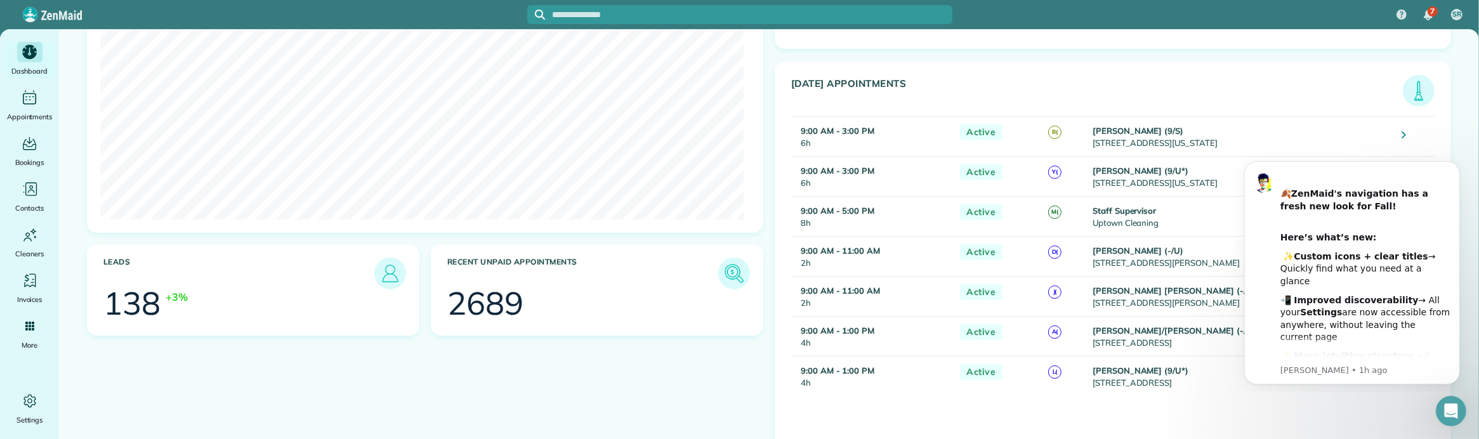
scroll to position [317, 0]
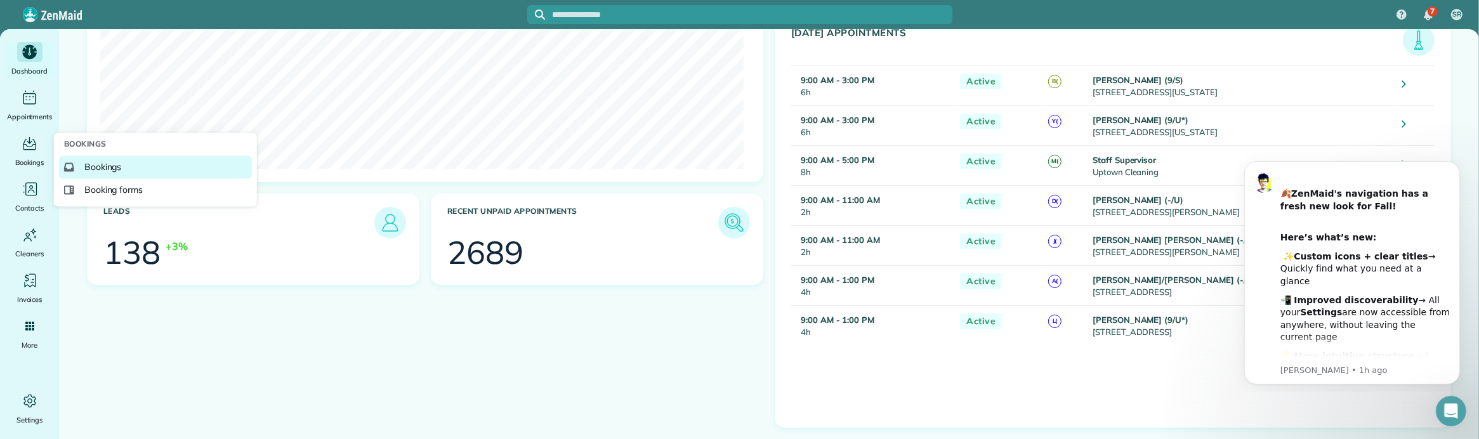
click at [92, 165] on span "Bookings" at bounding box center [102, 167] width 37 height 13
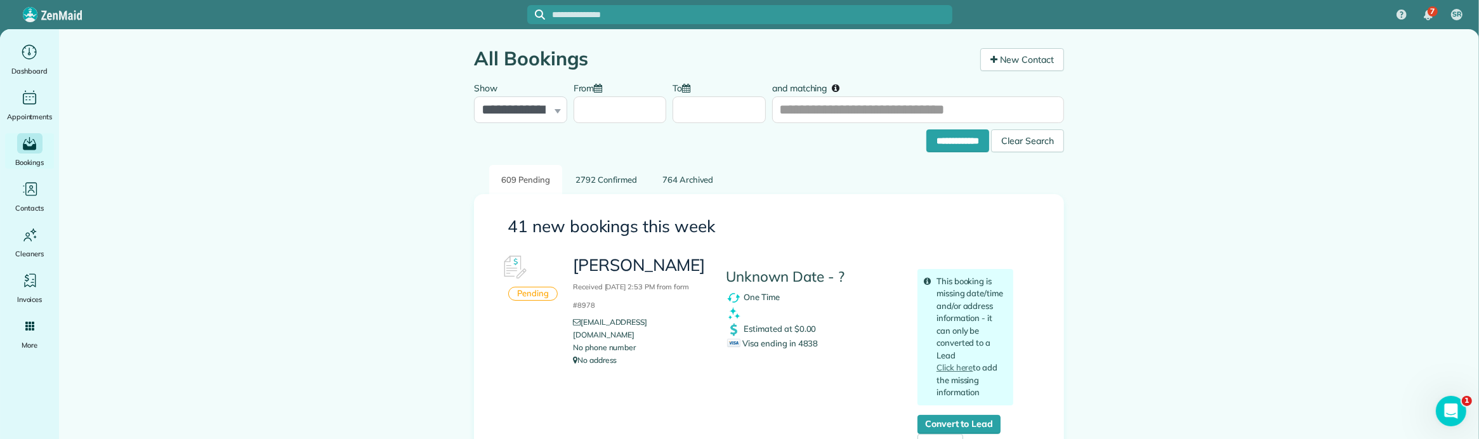
drag, startPoint x: 1156, startPoint y: 202, endPoint x: 1137, endPoint y: 235, distance: 38.4
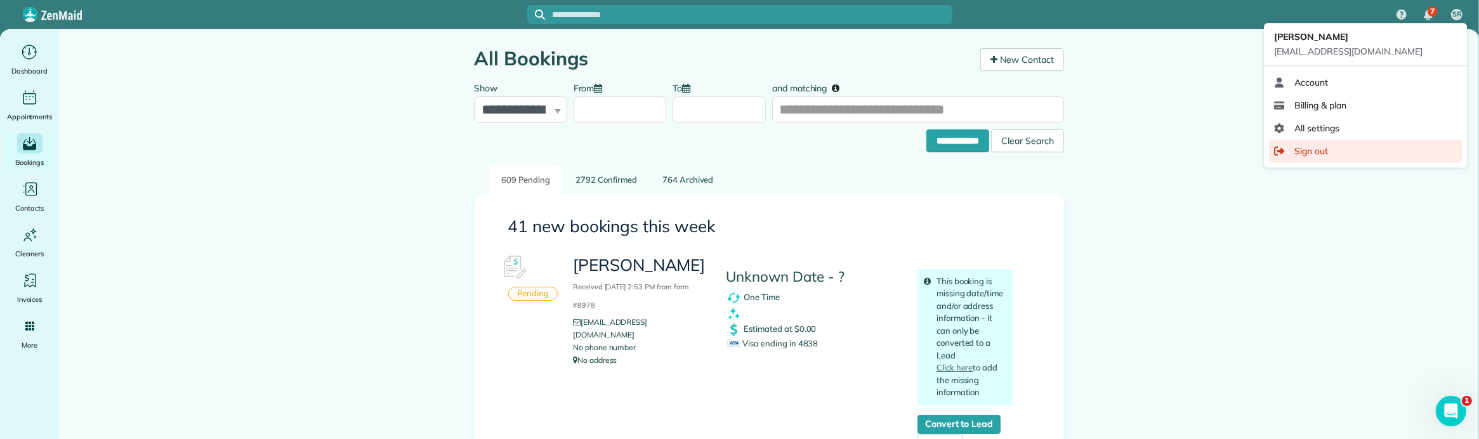
click at [1316, 147] on span "Sign out" at bounding box center [1311, 151] width 34 height 13
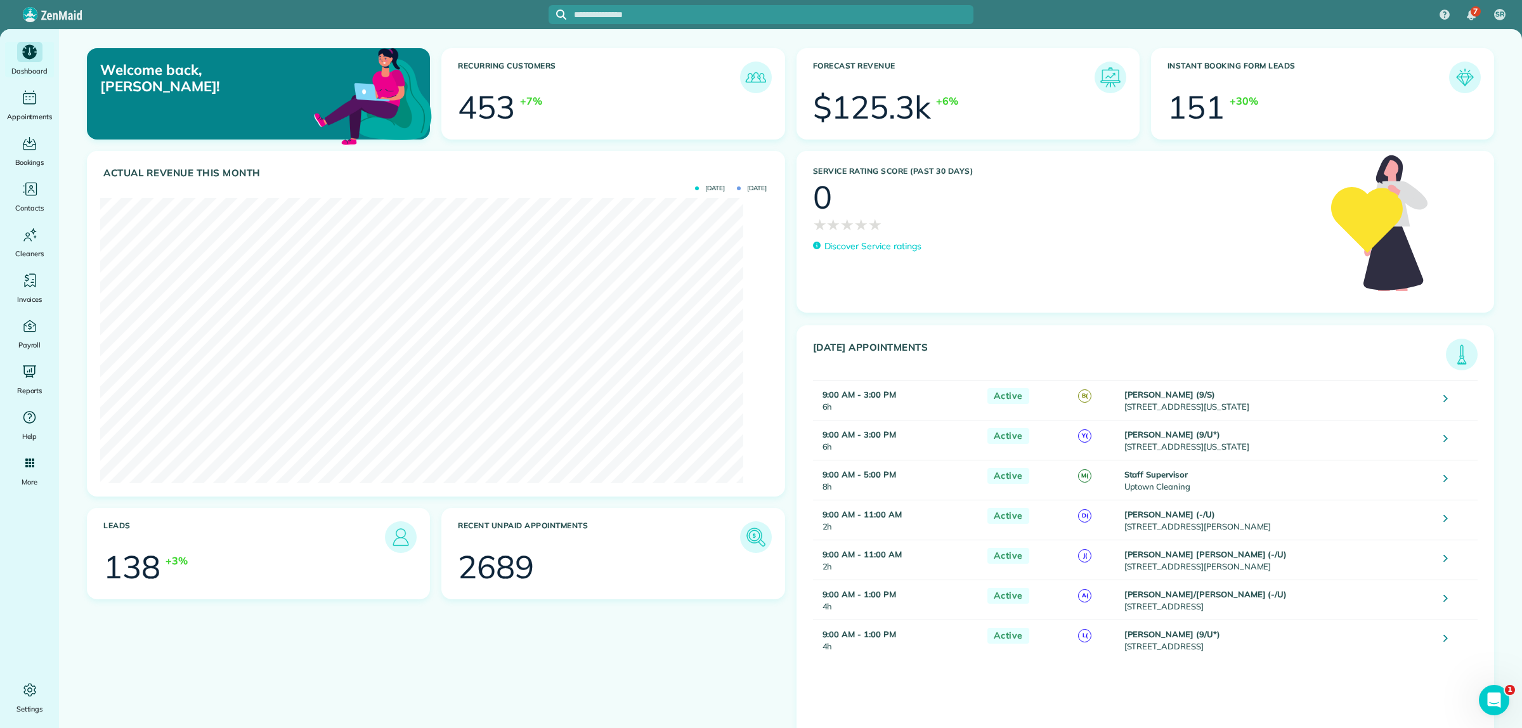
scroll to position [296, 665]
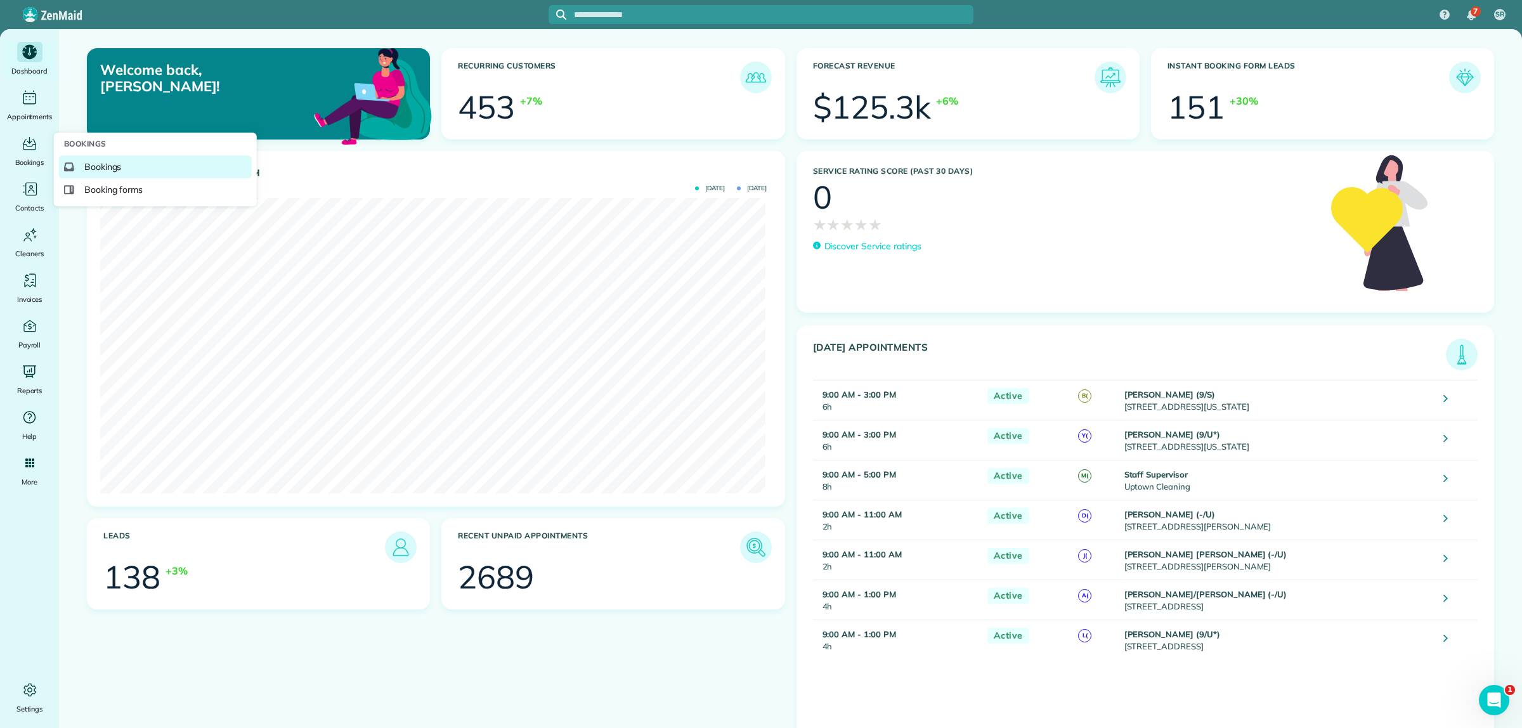
click at [111, 160] on span "Bookings" at bounding box center [102, 166] width 37 height 13
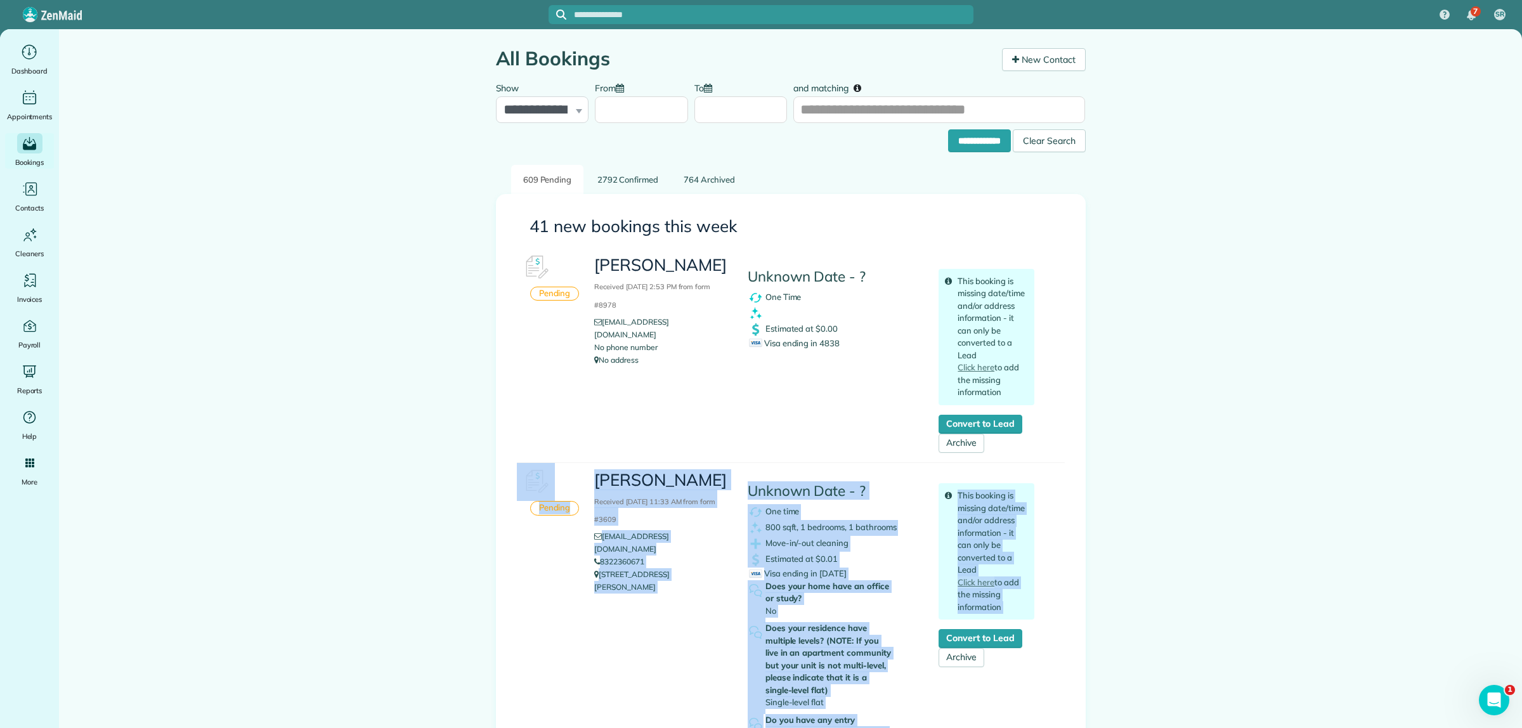
drag, startPoint x: 1112, startPoint y: 359, endPoint x: 1120, endPoint y: 480, distance: 120.8
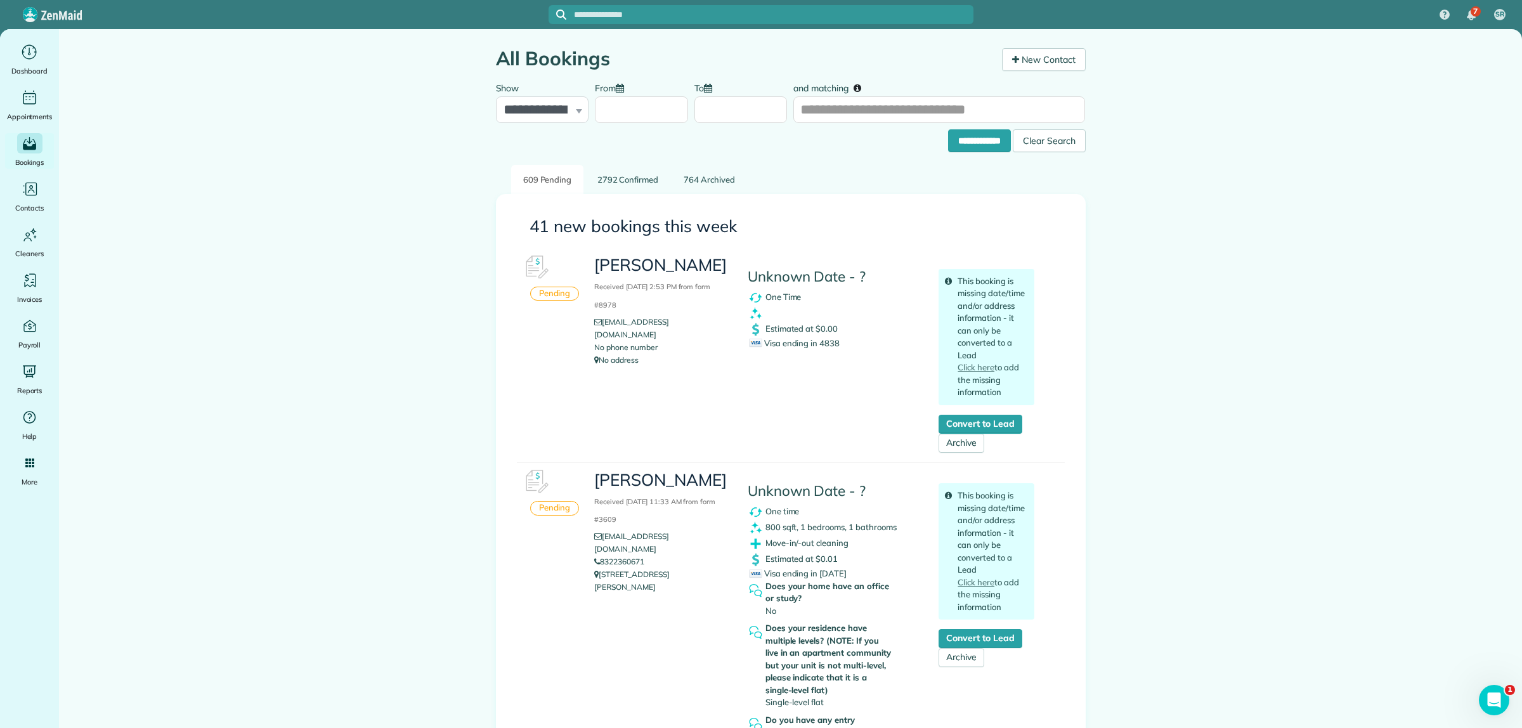
drag, startPoint x: 1490, startPoint y: 695, endPoint x: 2947, endPoint y: 1367, distance: 1603.9
click at [1489, 695] on icon "Open Intercom Messenger" at bounding box center [1492, 698] width 21 height 21
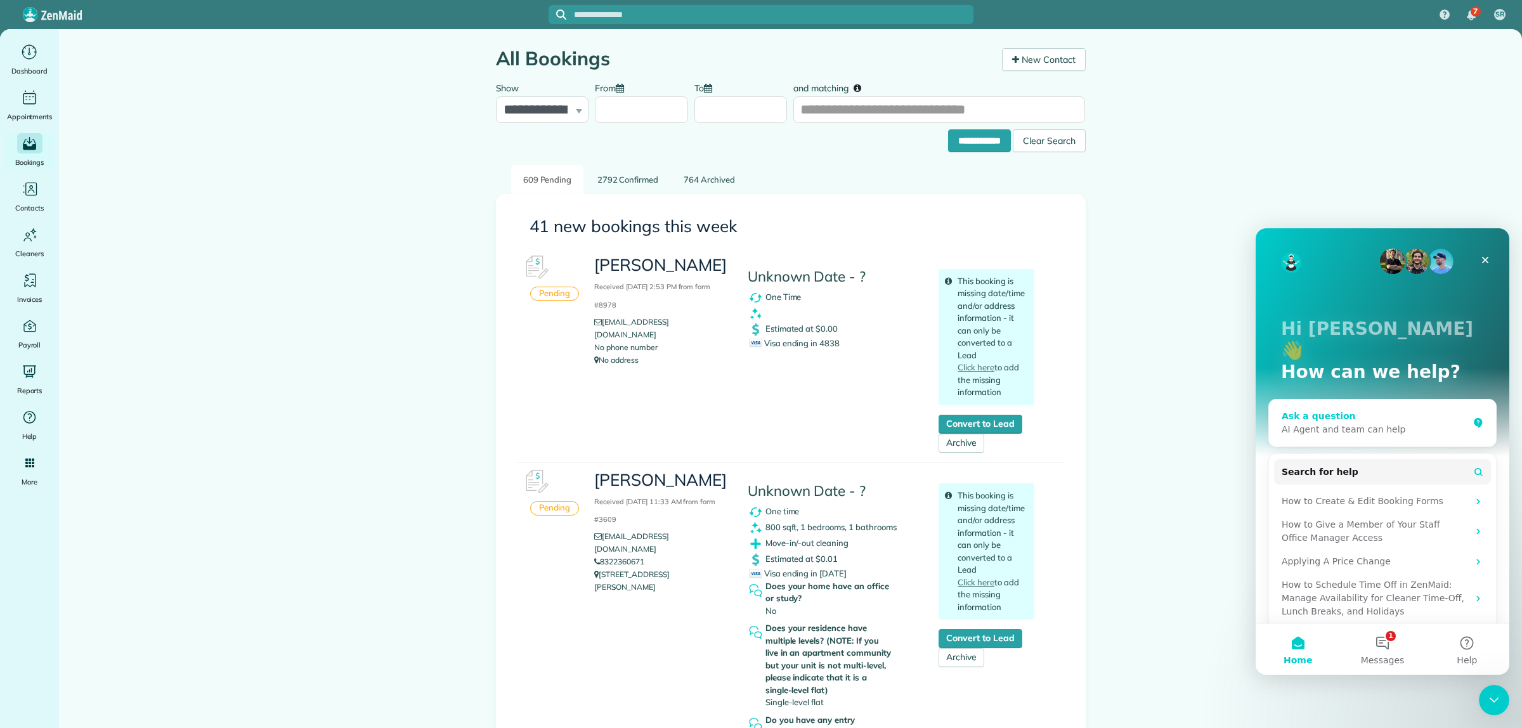
click at [1340, 423] on div "AI Agent and team can help" at bounding box center [1375, 429] width 186 height 13
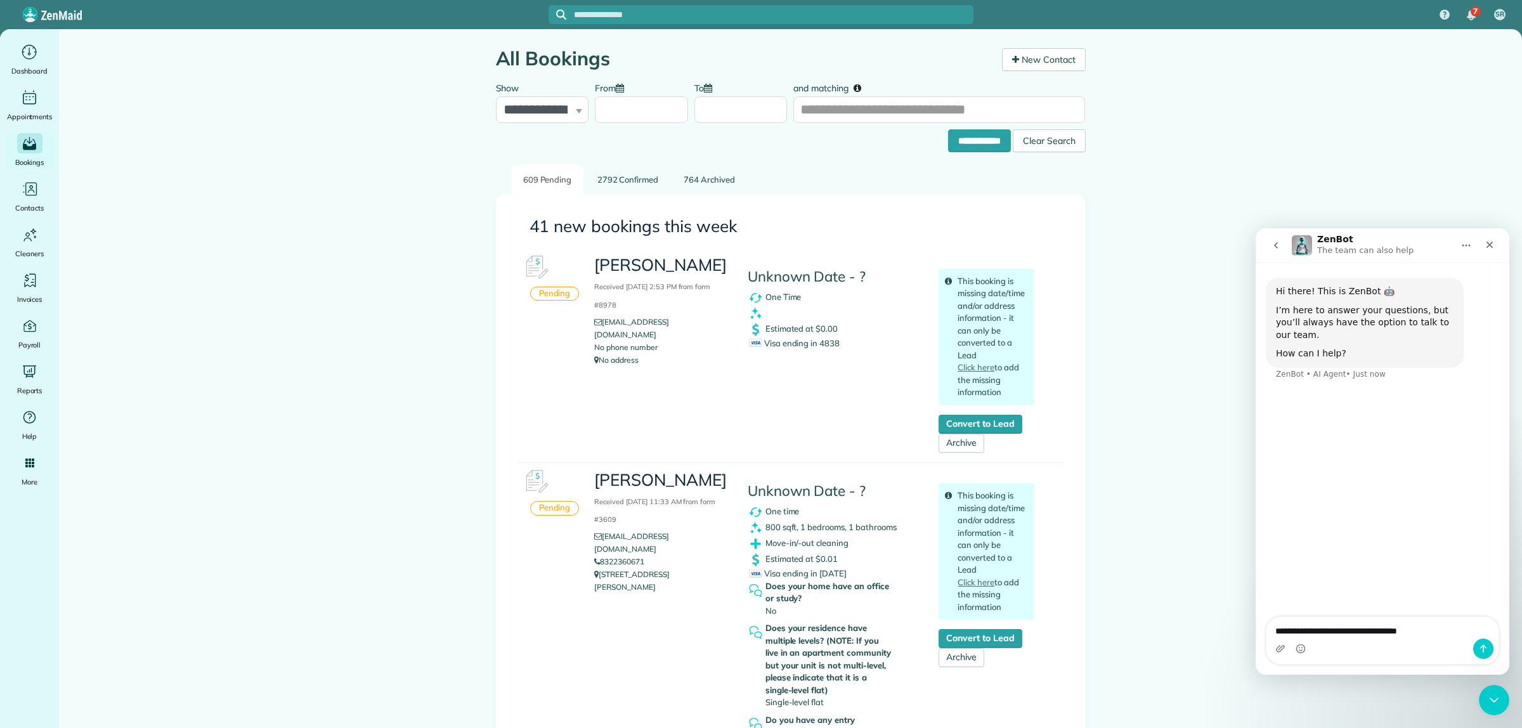
type textarea "**********"
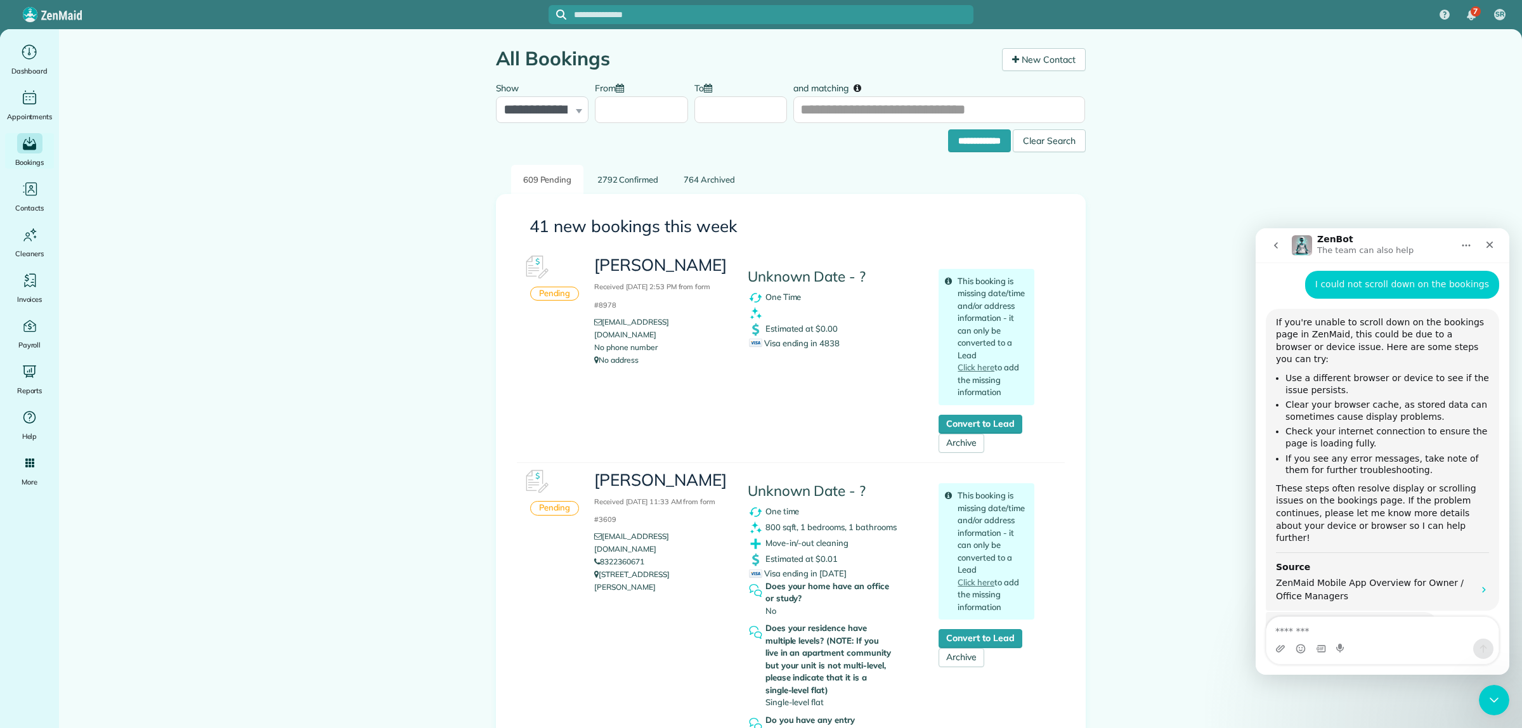
scroll to position [119, 0]
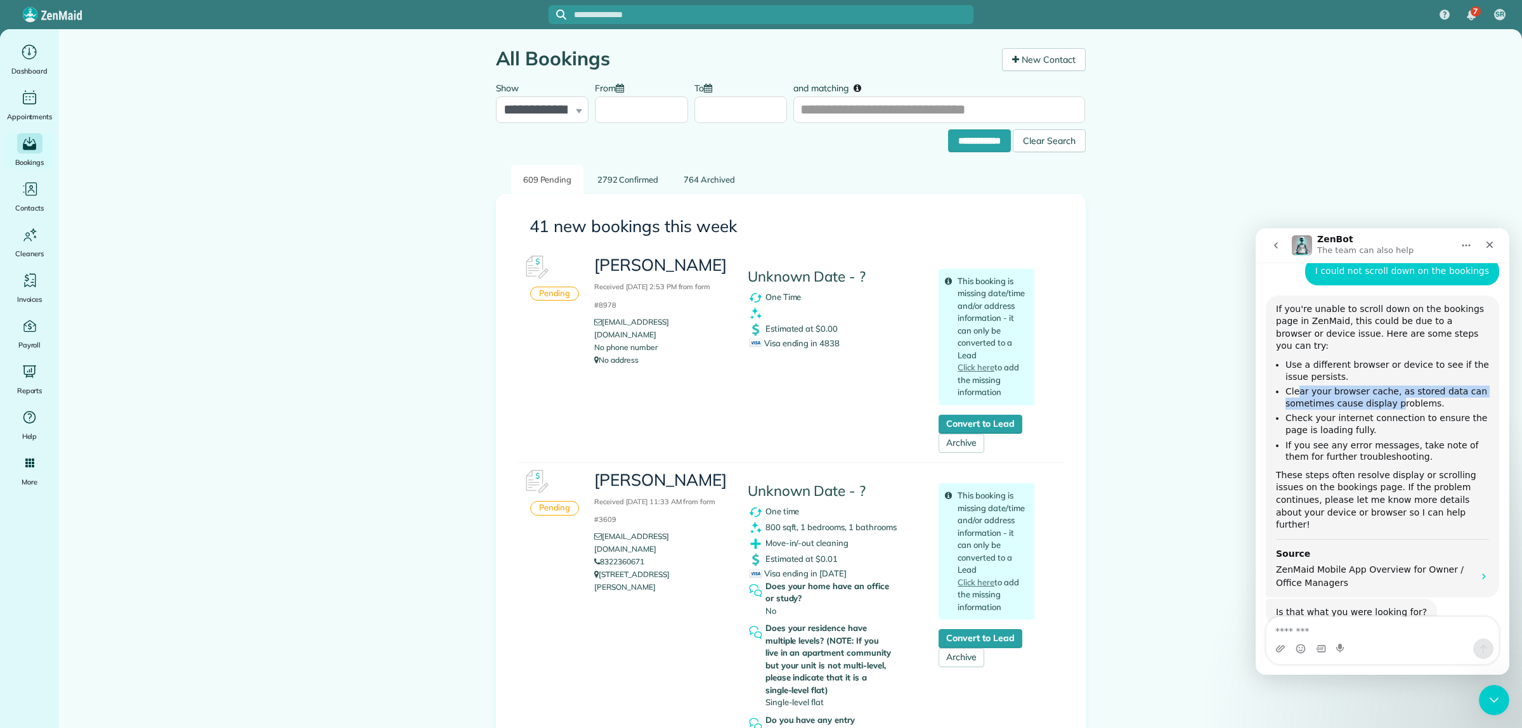
drag, startPoint x: 1298, startPoint y: 368, endPoint x: 1388, endPoint y: 378, distance: 90.6
click at [1388, 386] on li "Clear your browser cache, as stored data can sometimes cause display problems." at bounding box center [1388, 397] width 204 height 23
